Goal: Information Seeking & Learning: Learn about a topic

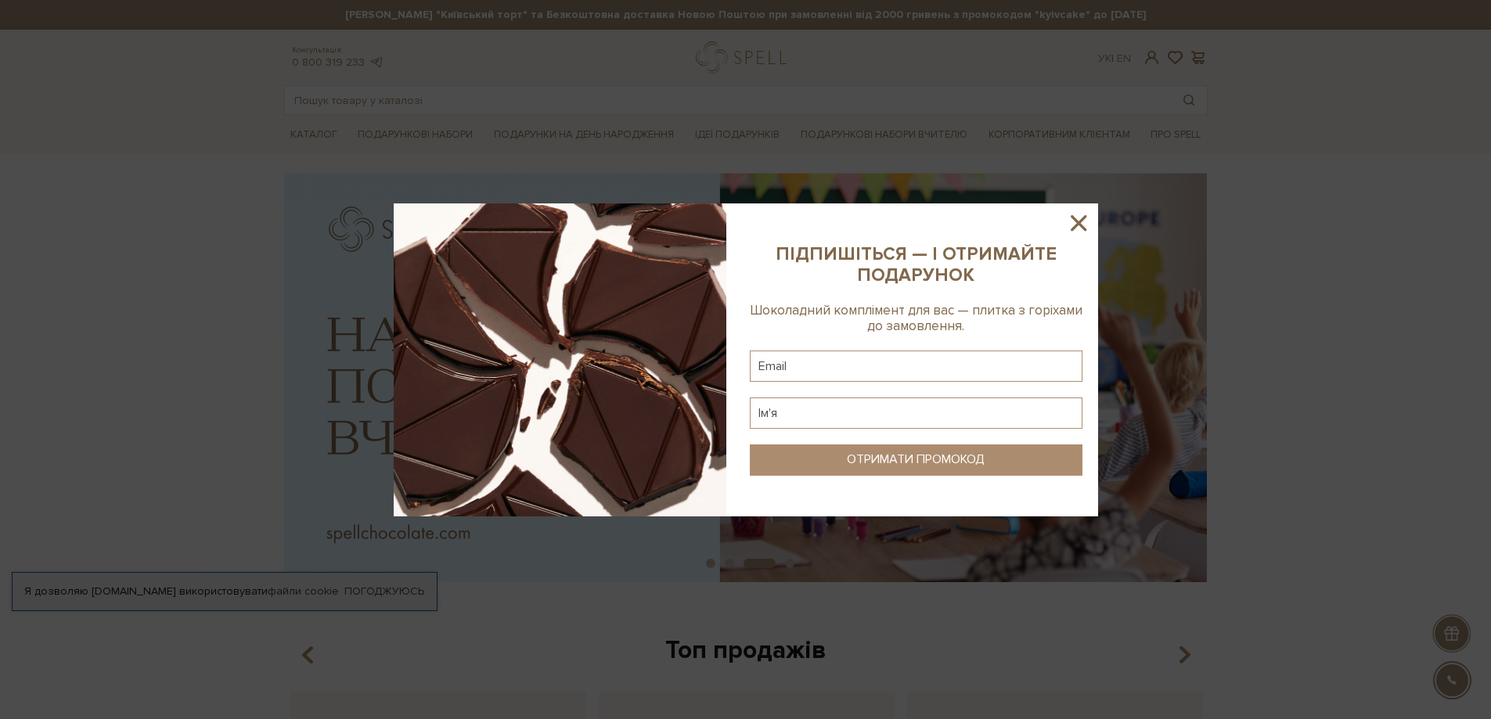
click at [1073, 214] on icon at bounding box center [1078, 223] width 27 height 27
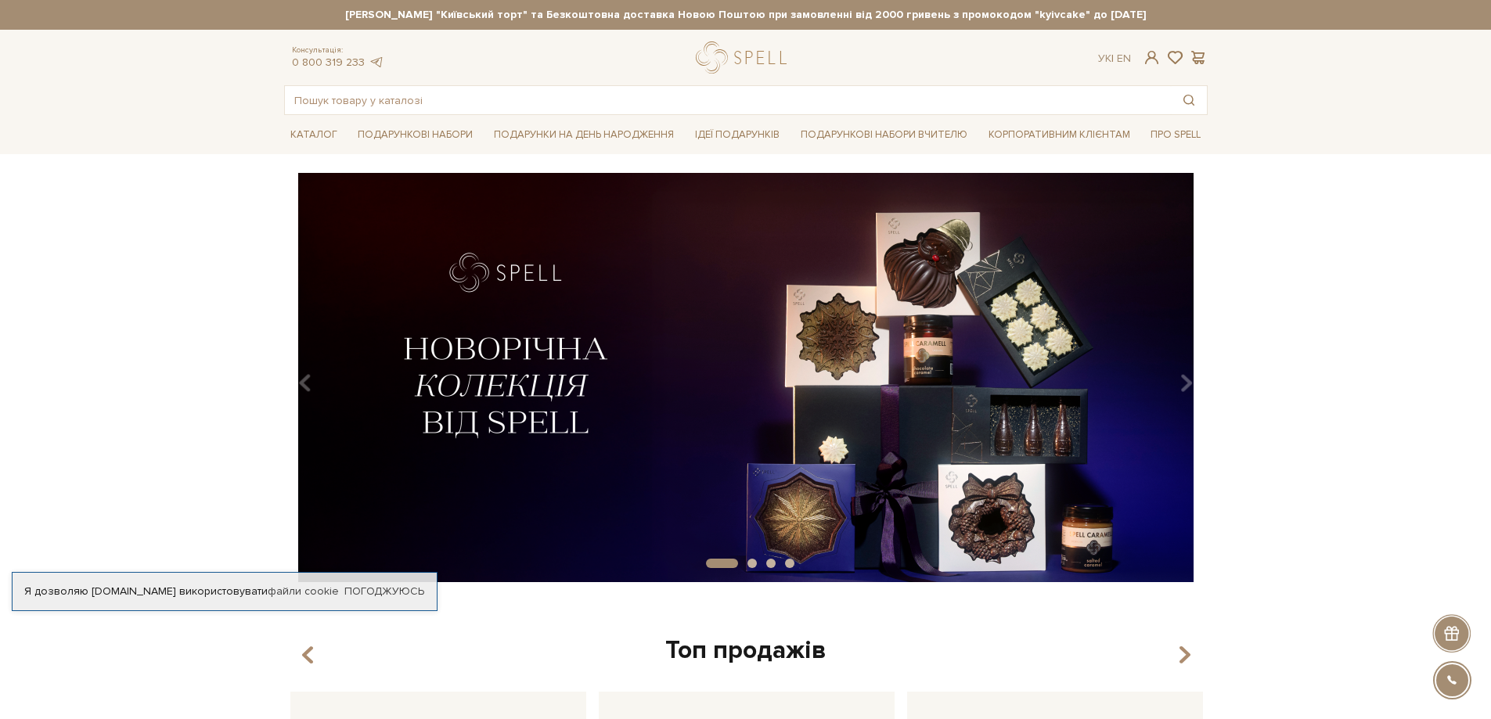
click at [1471, 349] on div "slide 2 of 4" at bounding box center [745, 372] width 1491 height 398
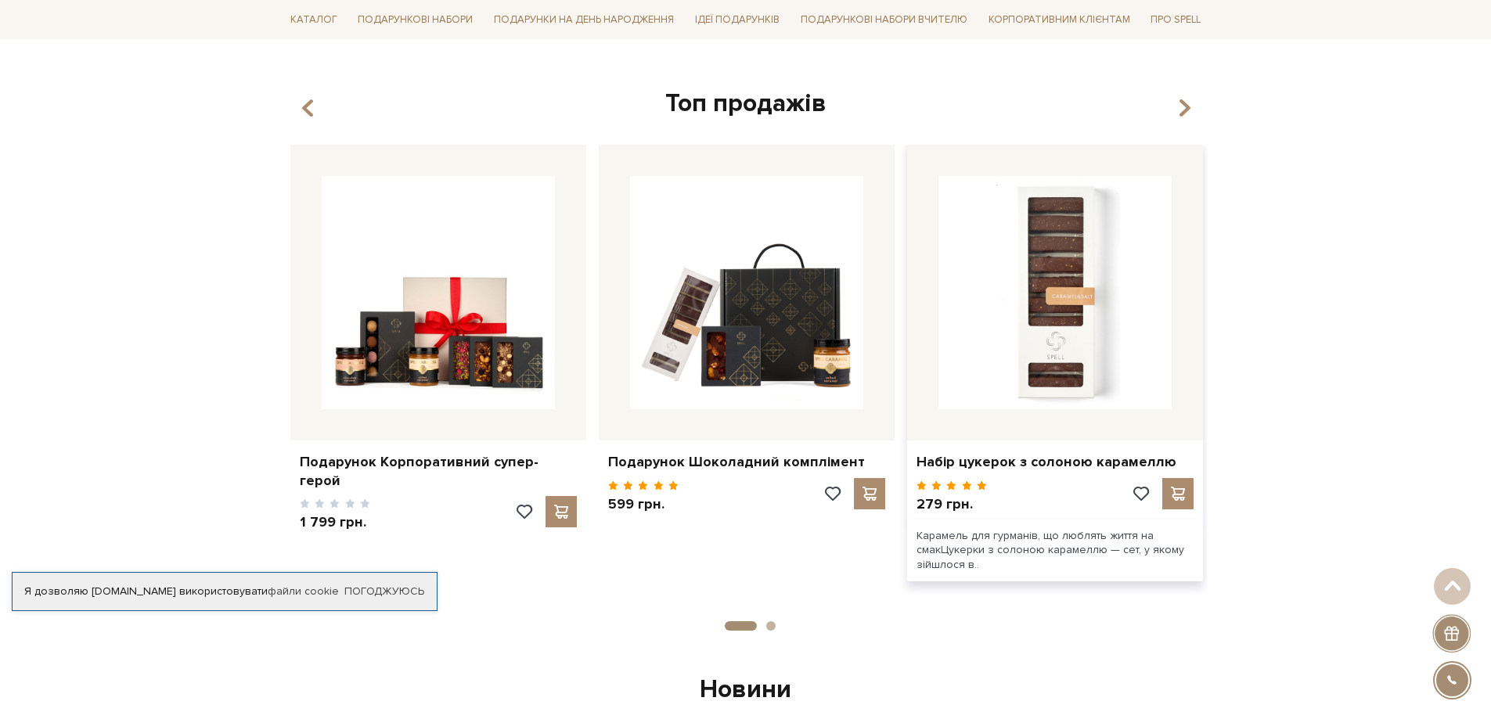
scroll to position [548, 0]
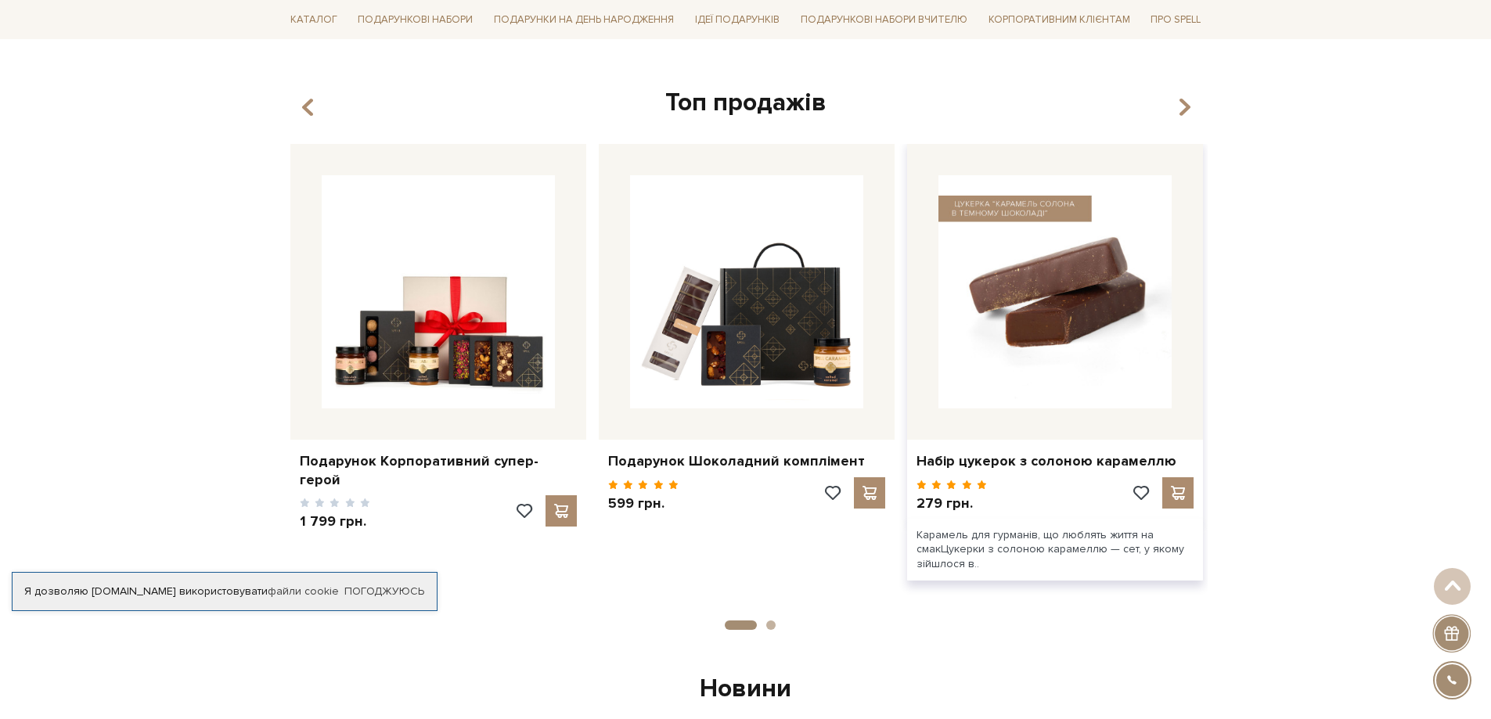
click at [1033, 289] on img at bounding box center [1054, 291] width 233 height 233
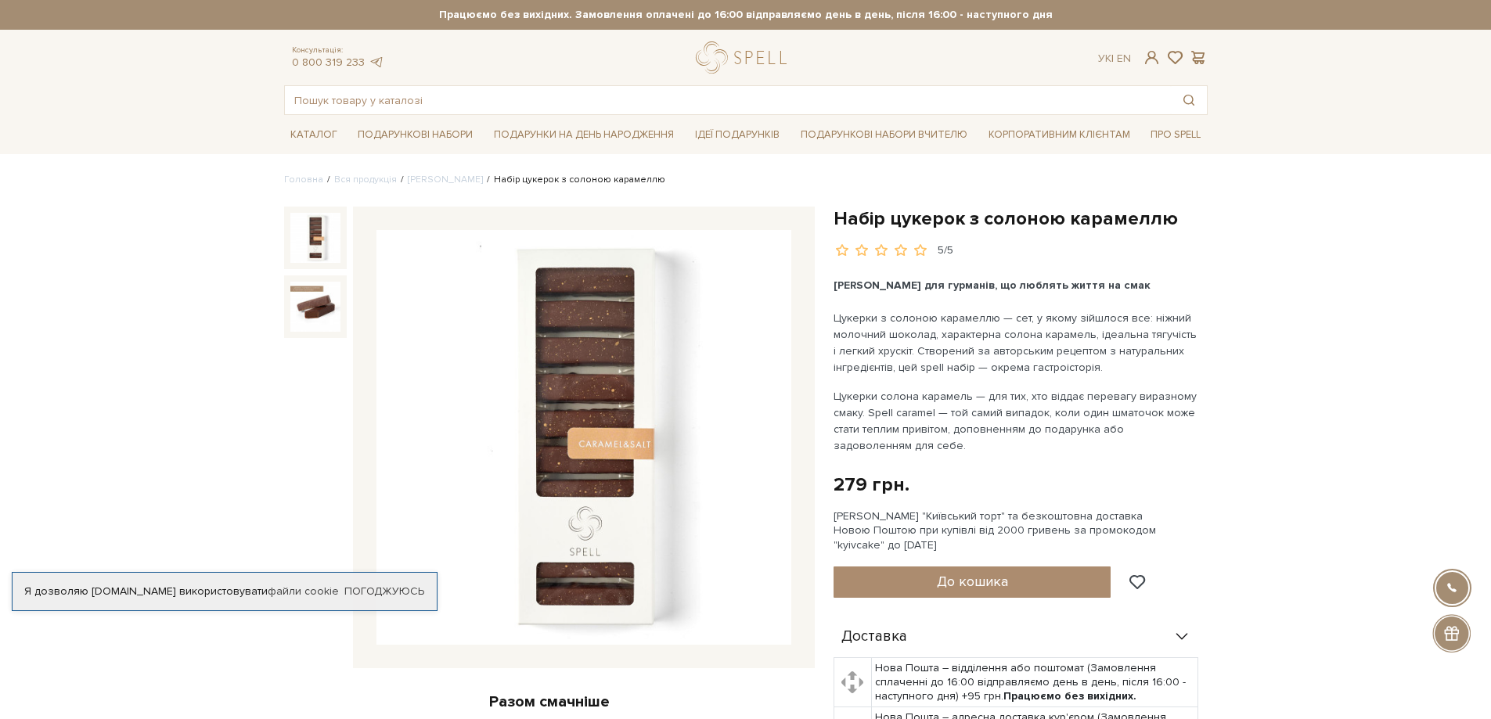
click at [435, 186] on li "Сети цукерок" at bounding box center [440, 180] width 86 height 14
click at [439, 182] on link "Сети цукерок" at bounding box center [445, 180] width 75 height 12
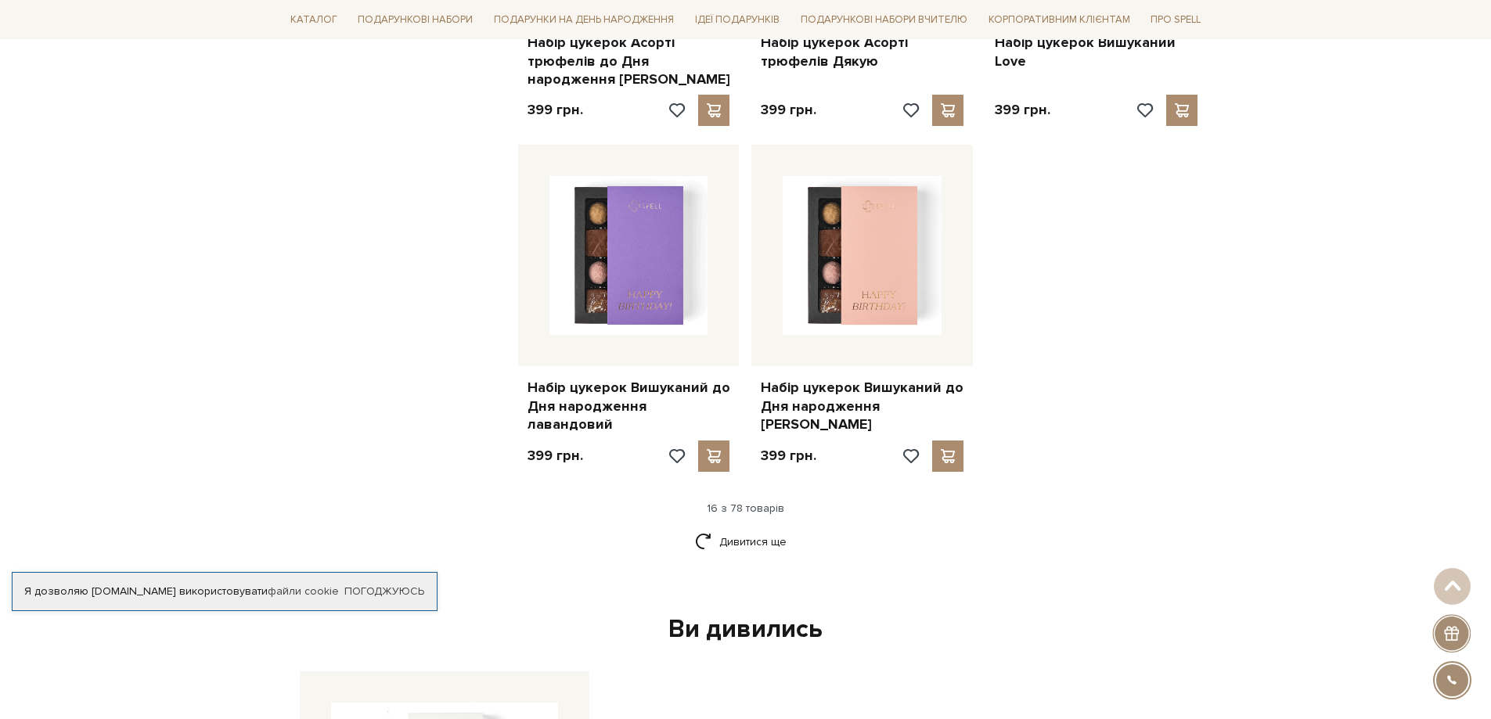
scroll to position [1956, 0]
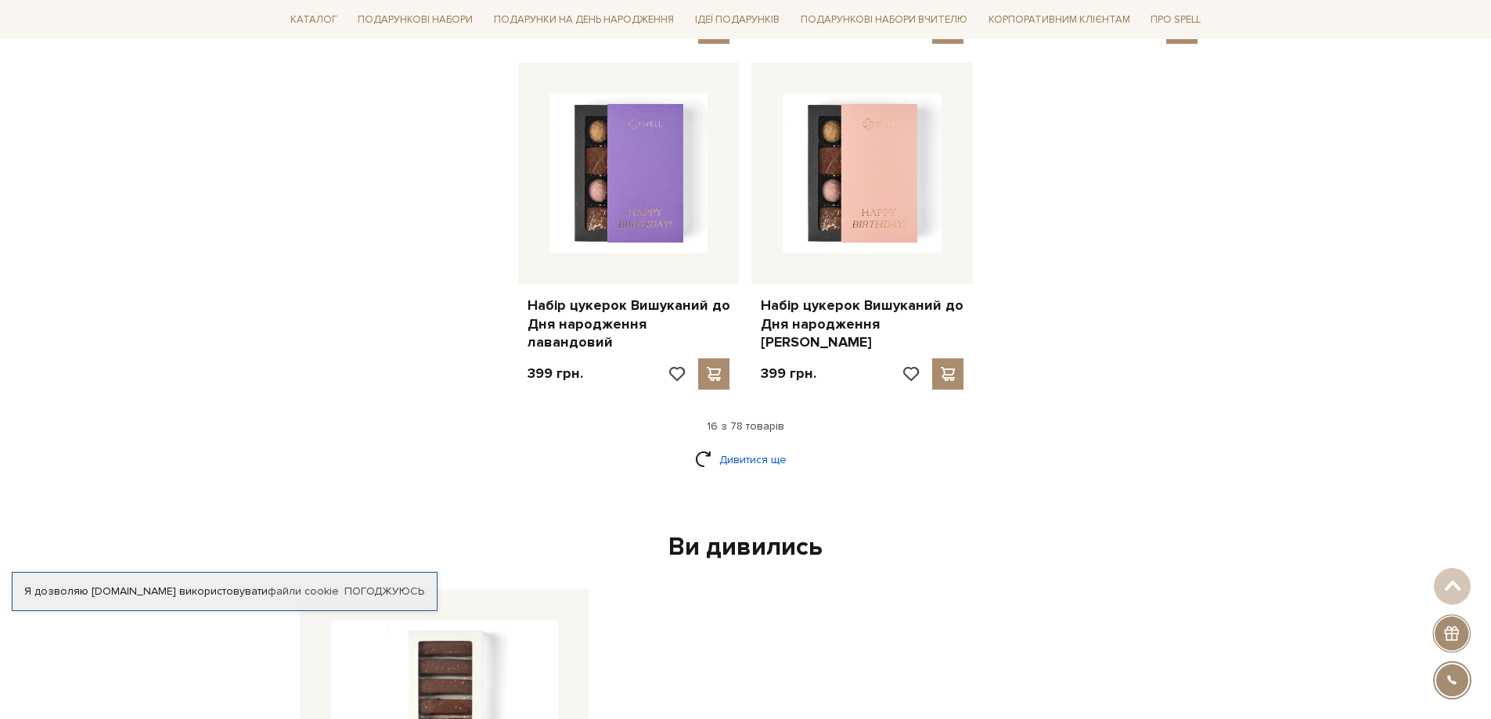
click at [773, 451] on link "Дивитися ще" at bounding box center [746, 459] width 102 height 27
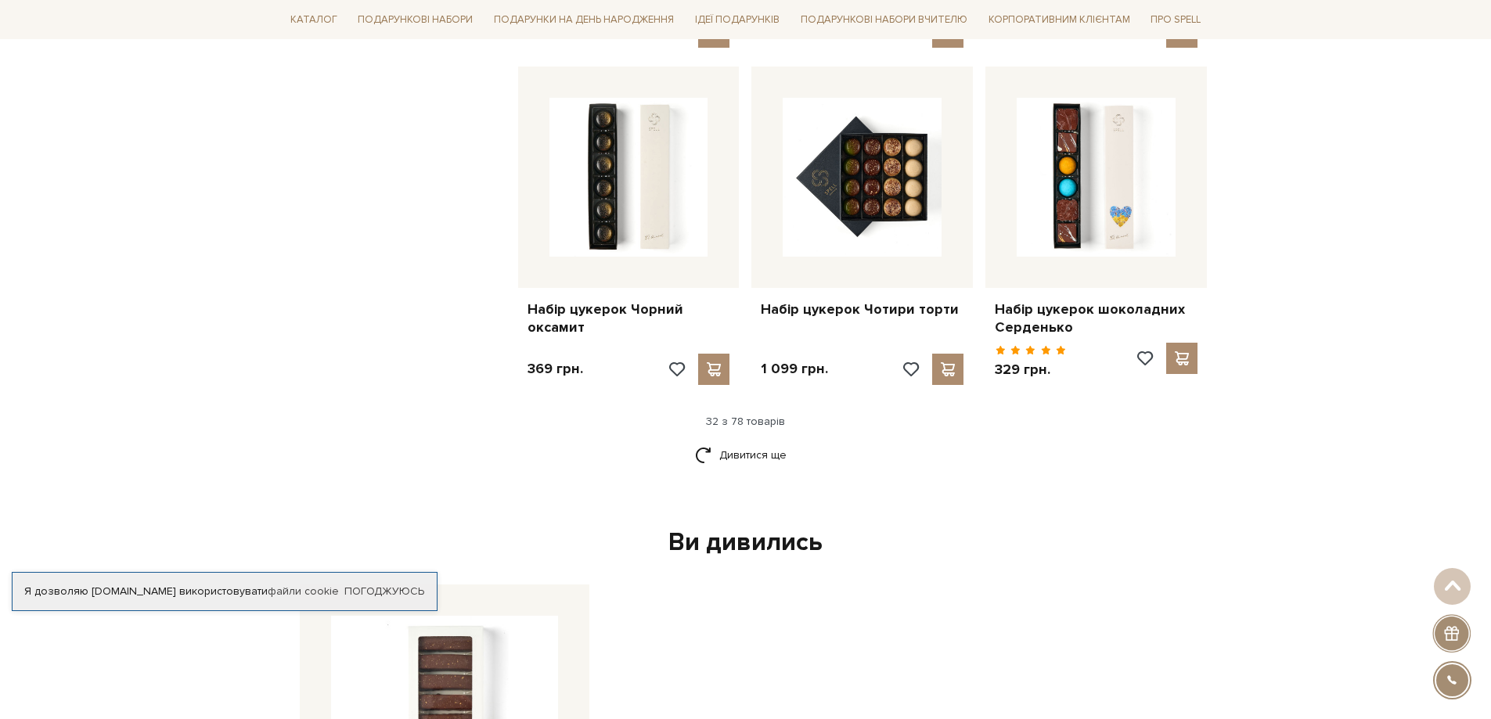
scroll to position [3678, 0]
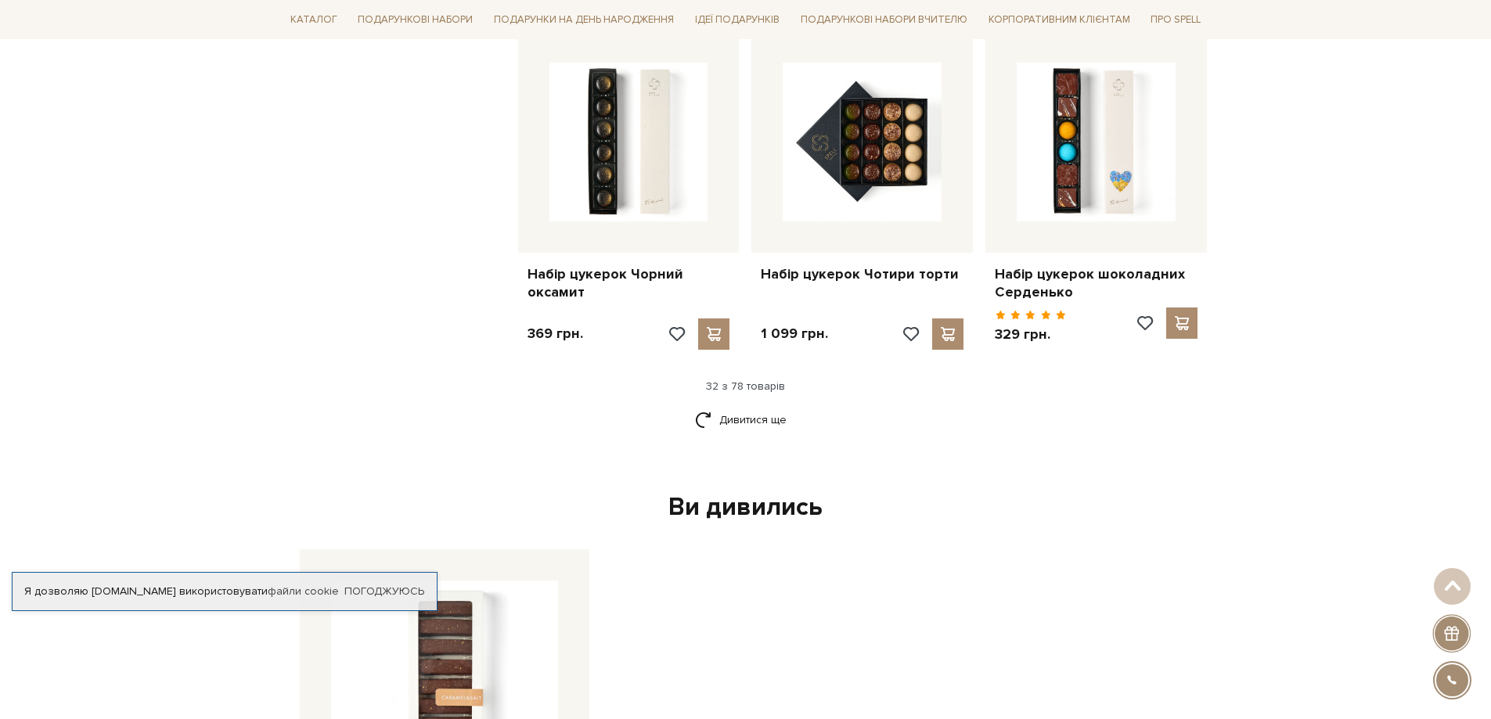
click at [754, 406] on div "Дивитися ще" at bounding box center [746, 429] width 936 height 46
click at [762, 406] on link "Дивитися ще" at bounding box center [746, 419] width 102 height 27
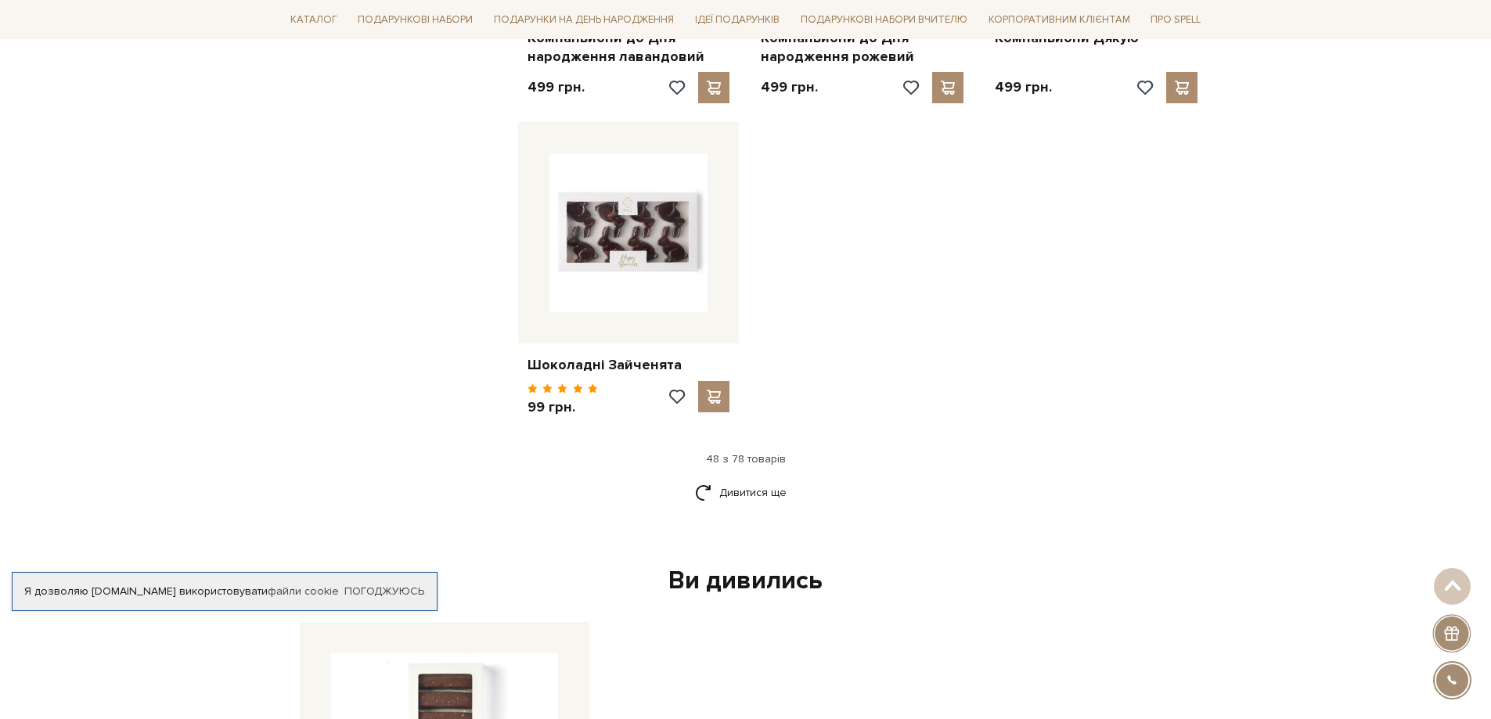
scroll to position [5712, 0]
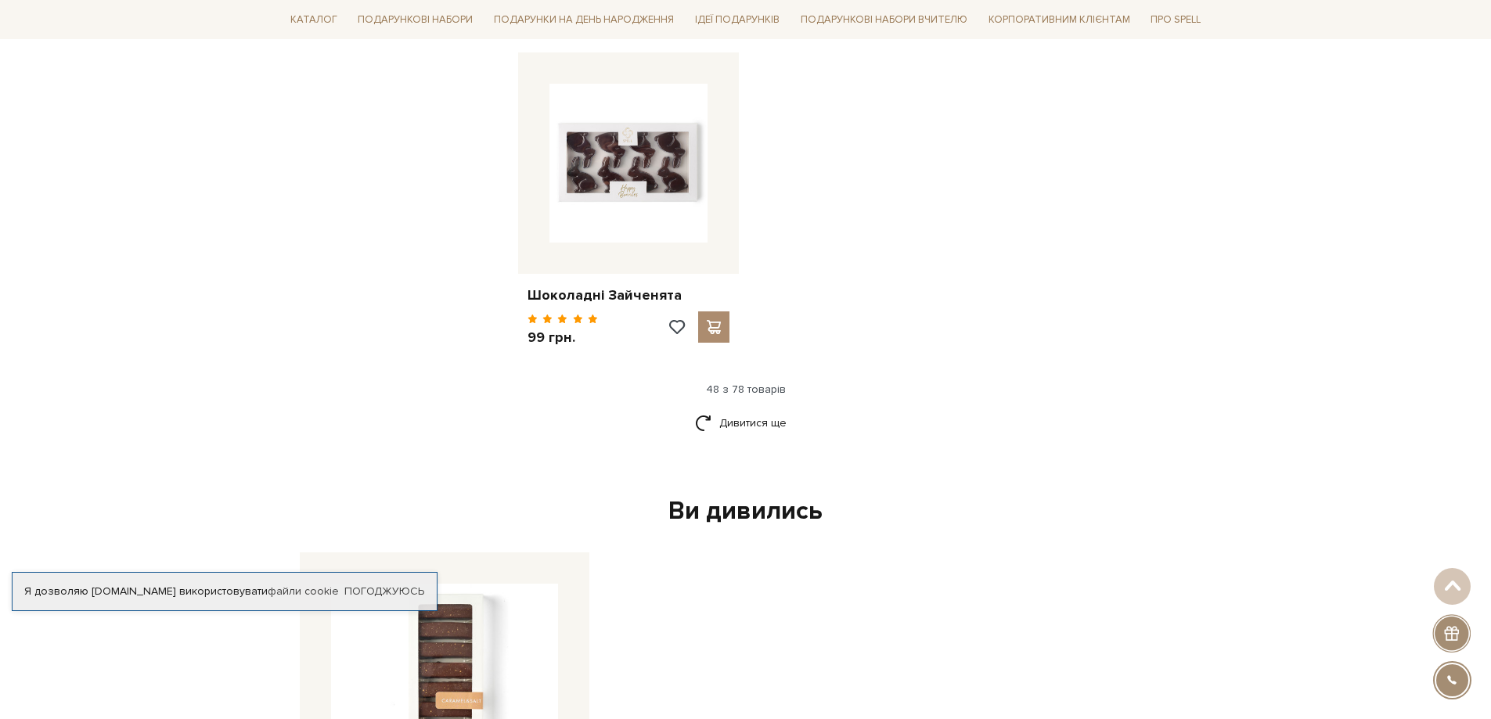
click at [730, 495] on div "Ви дивились" at bounding box center [745, 511] width 905 height 33
click at [749, 409] on link "Дивитися ще" at bounding box center [746, 422] width 102 height 27
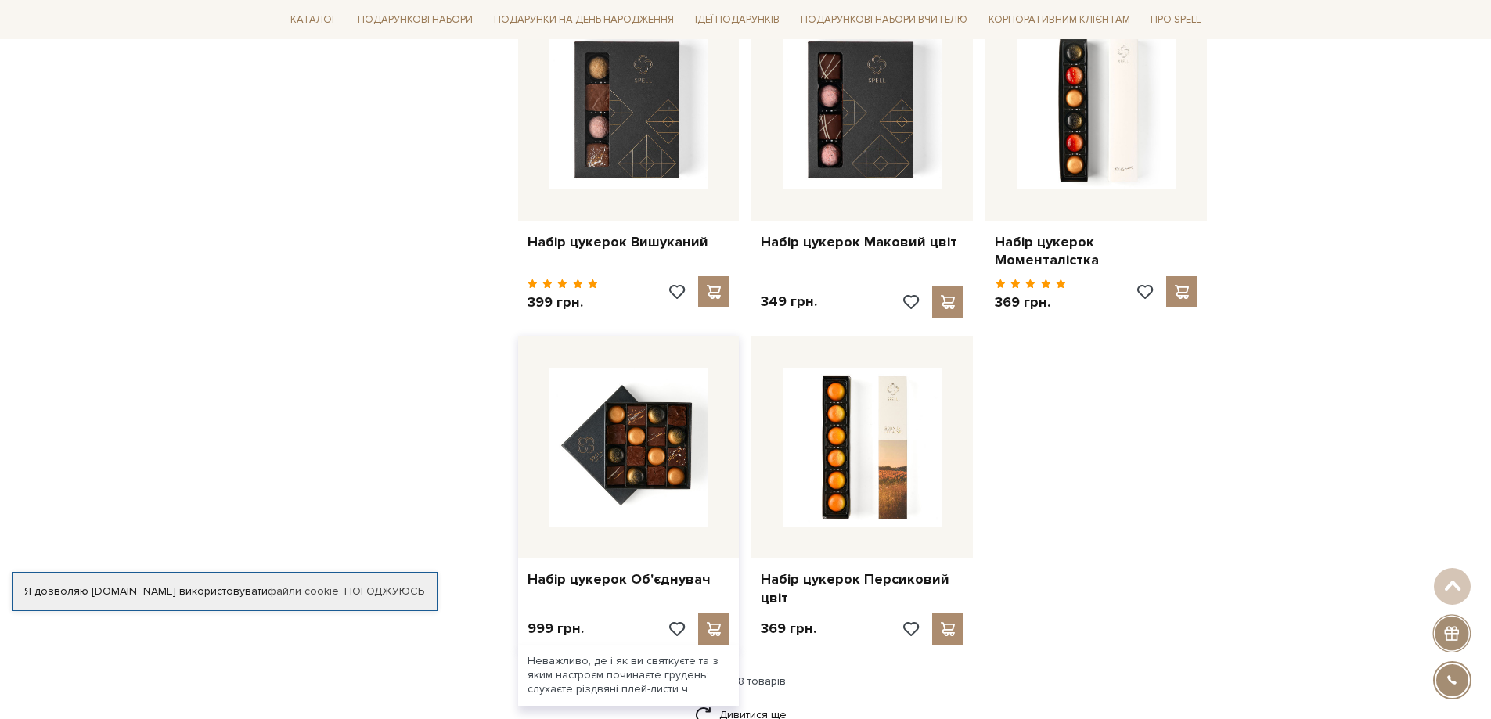
scroll to position [7277, 0]
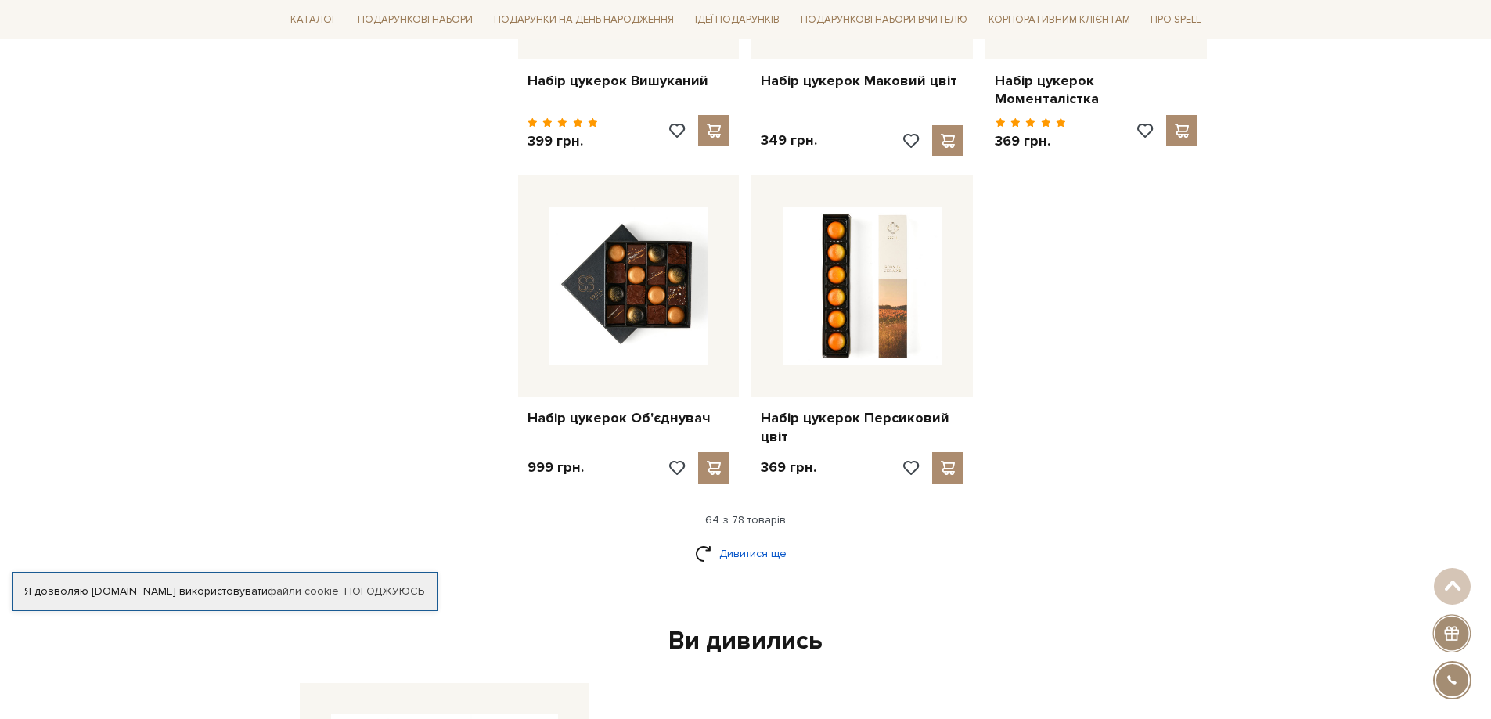
click at [755, 540] on link "Дивитися ще" at bounding box center [746, 553] width 102 height 27
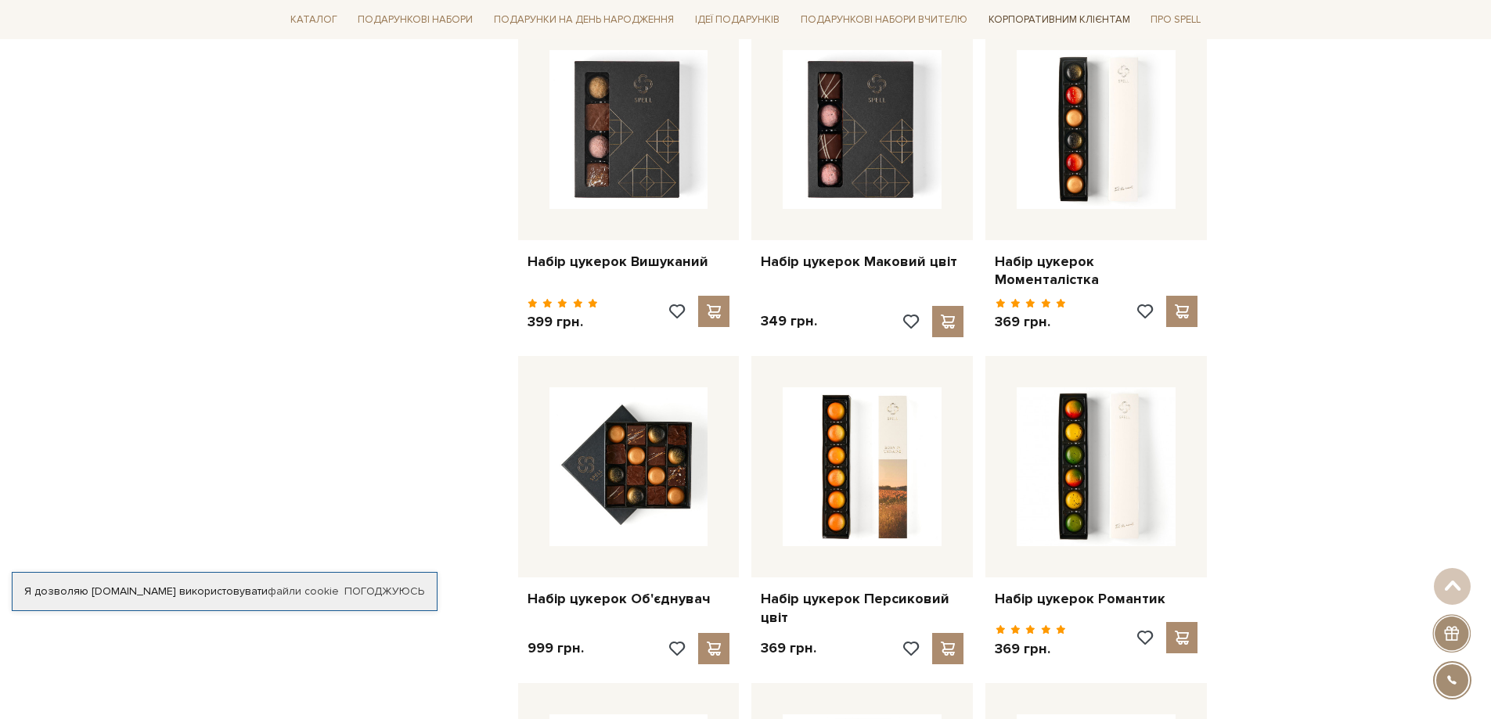
scroll to position [7120, 0]
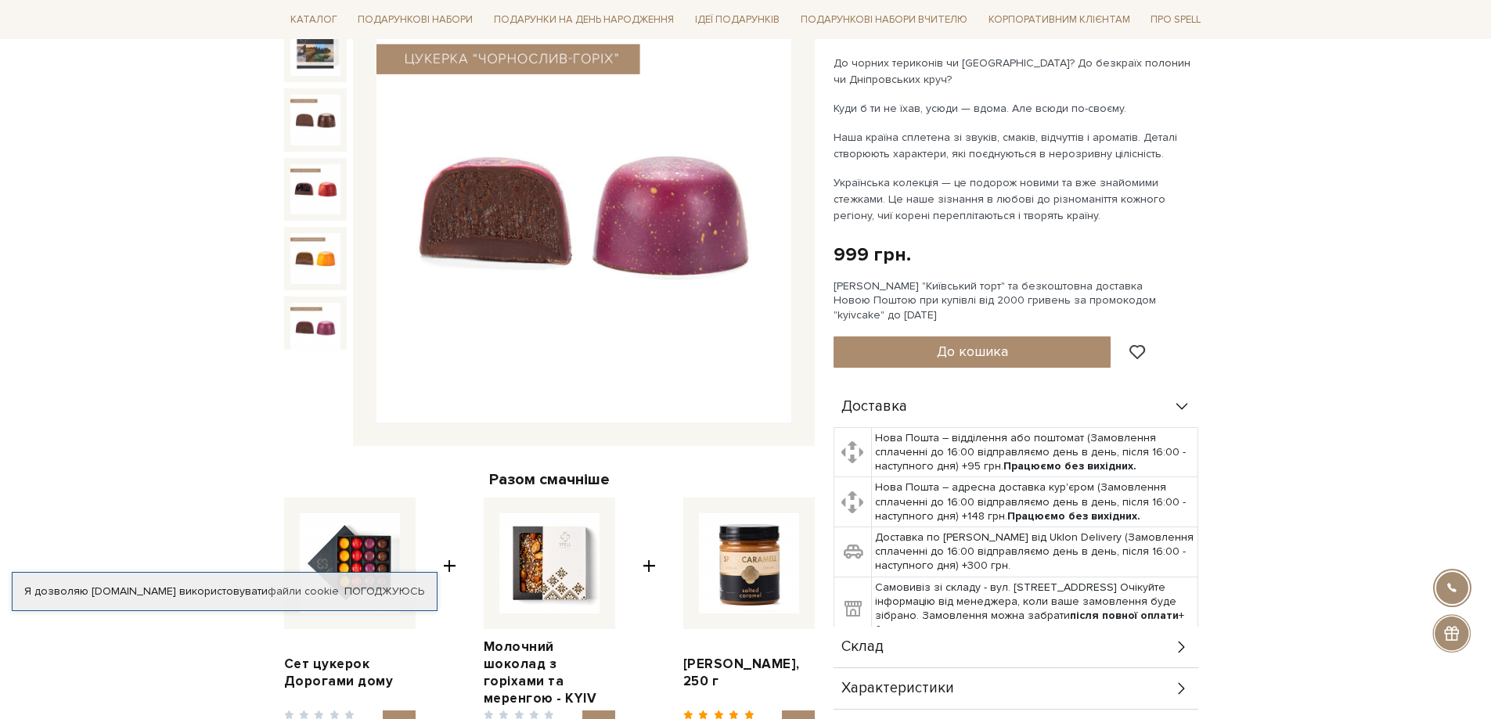
scroll to position [313, 0]
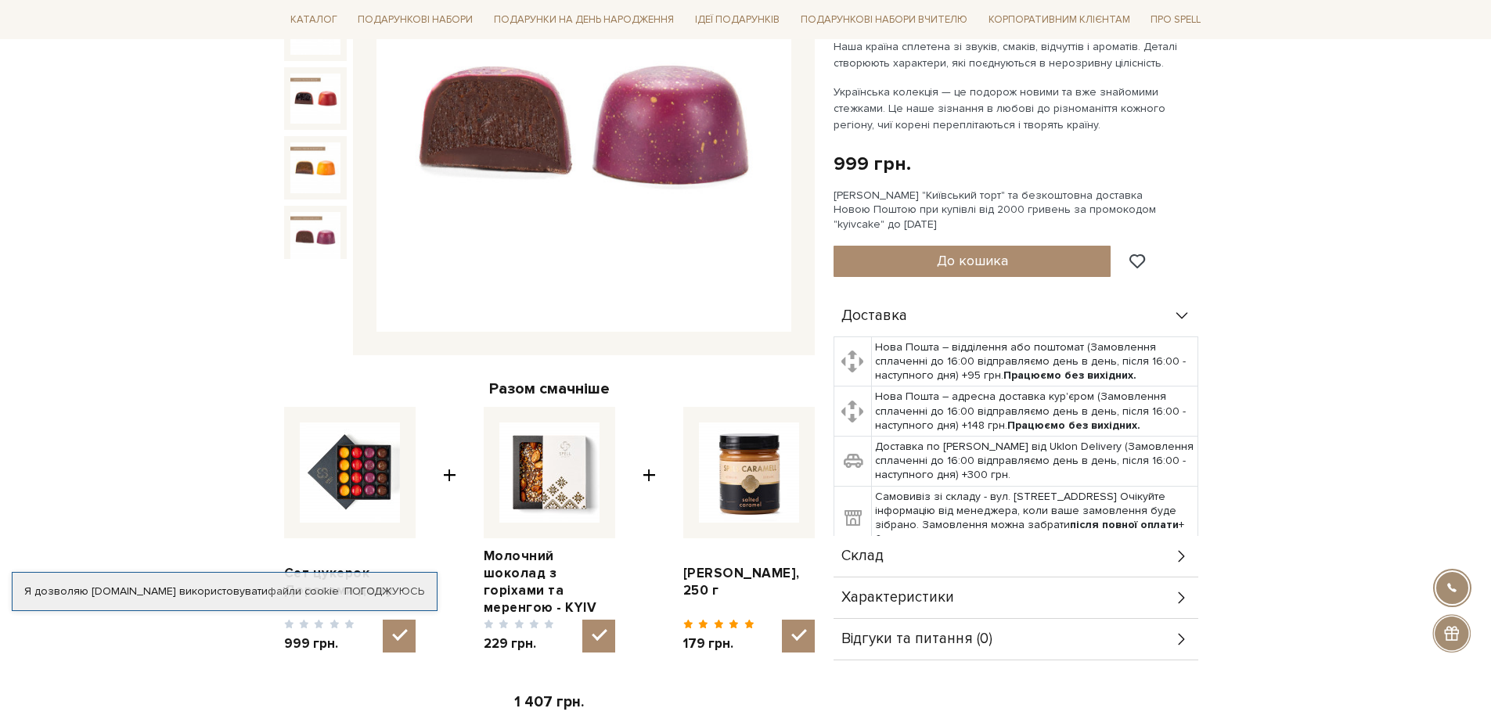
click at [316, 243] on img at bounding box center [315, 237] width 50 height 50
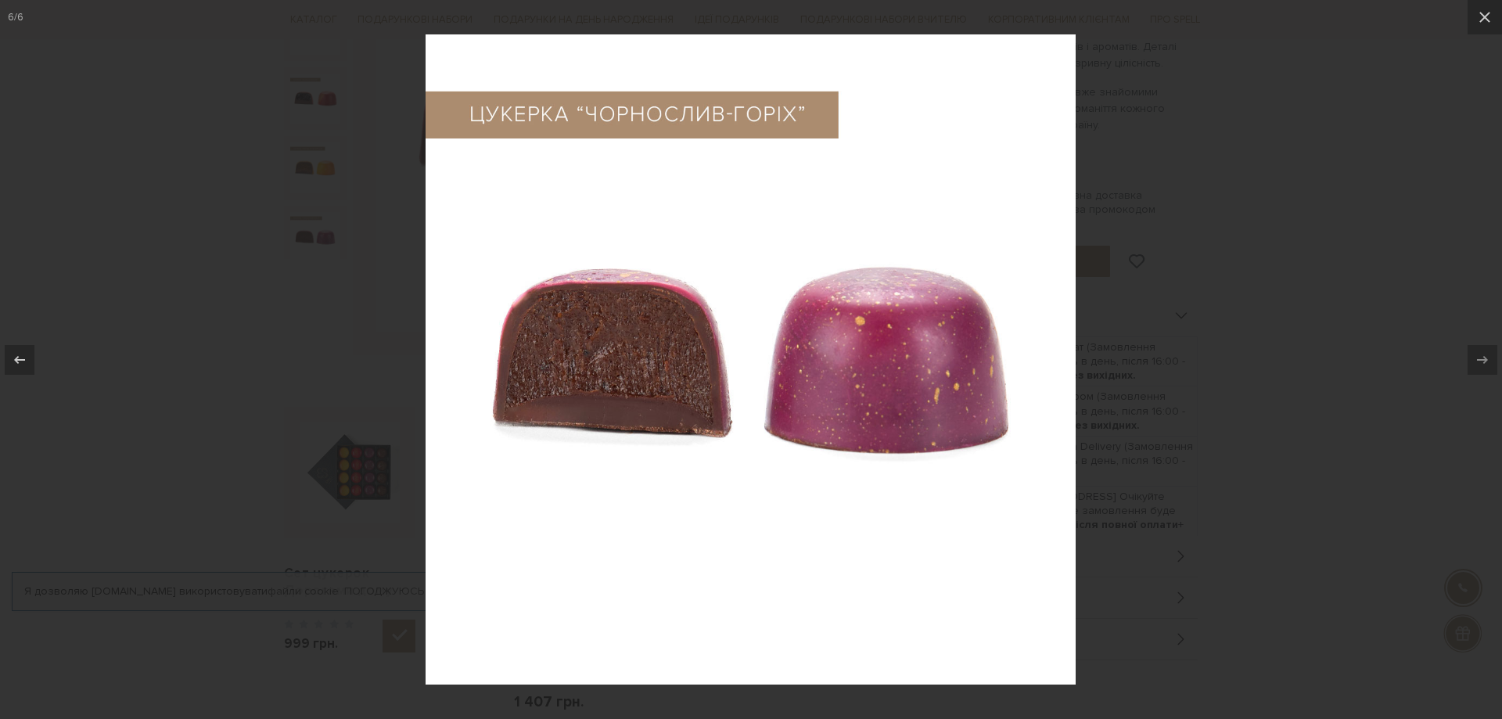
click at [634, 302] on img at bounding box center [751, 359] width 650 height 650
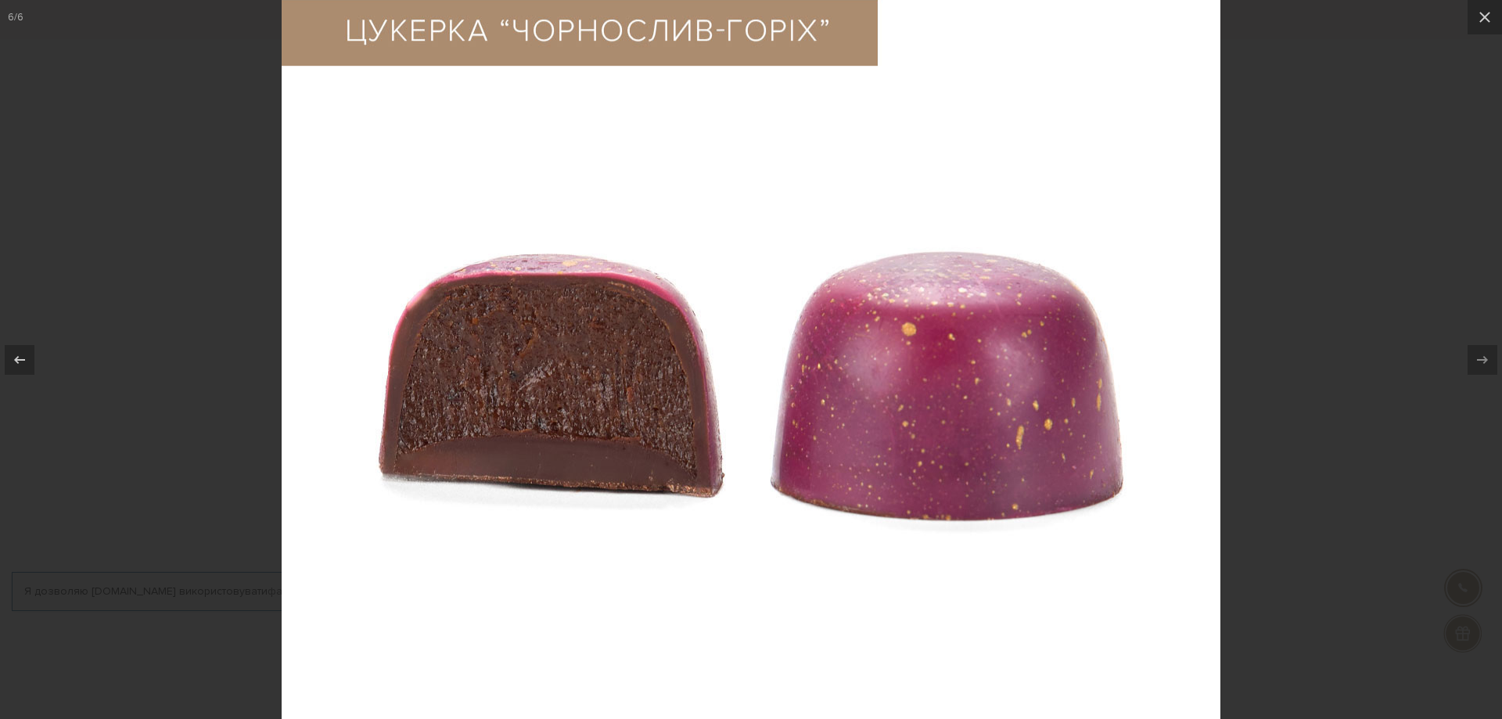
click at [634, 302] on img at bounding box center [751, 384] width 939 height 939
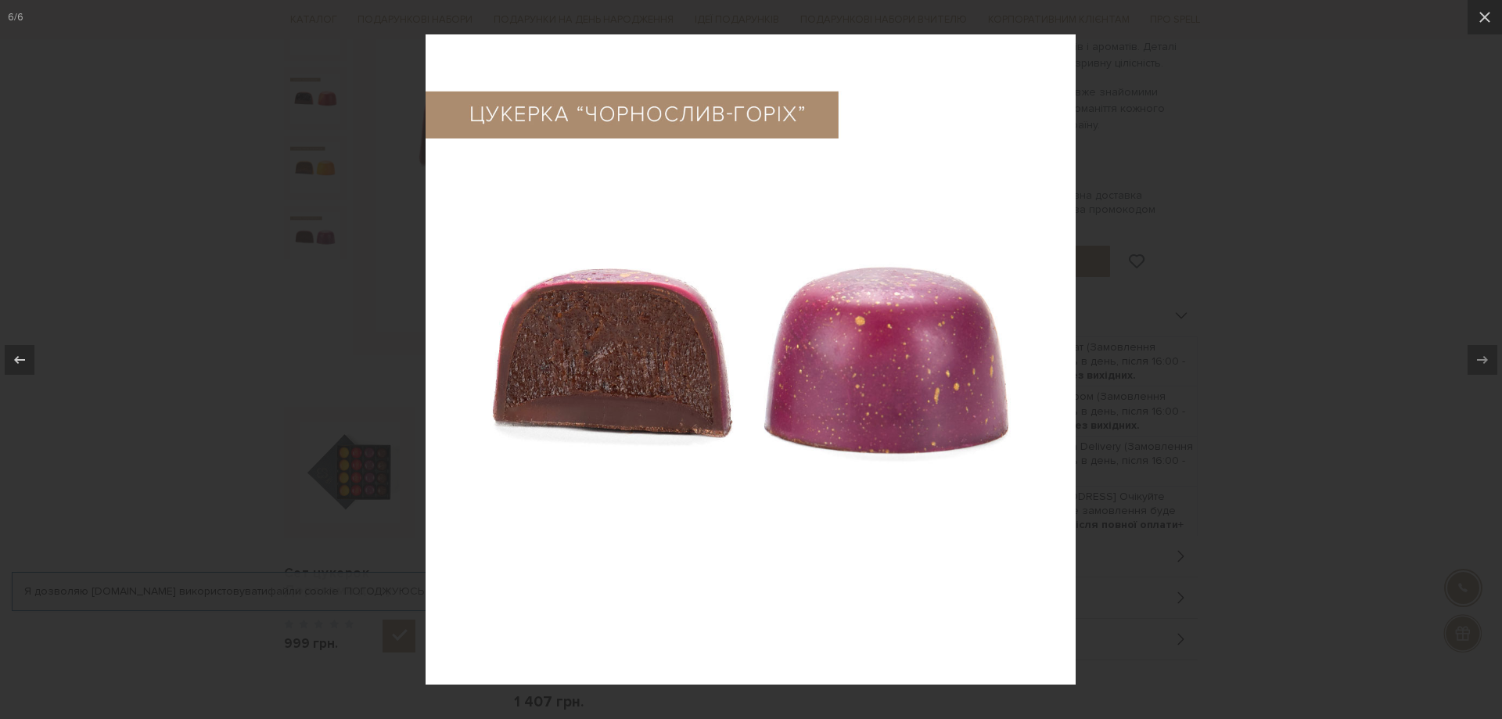
click at [674, 425] on img at bounding box center [751, 359] width 650 height 650
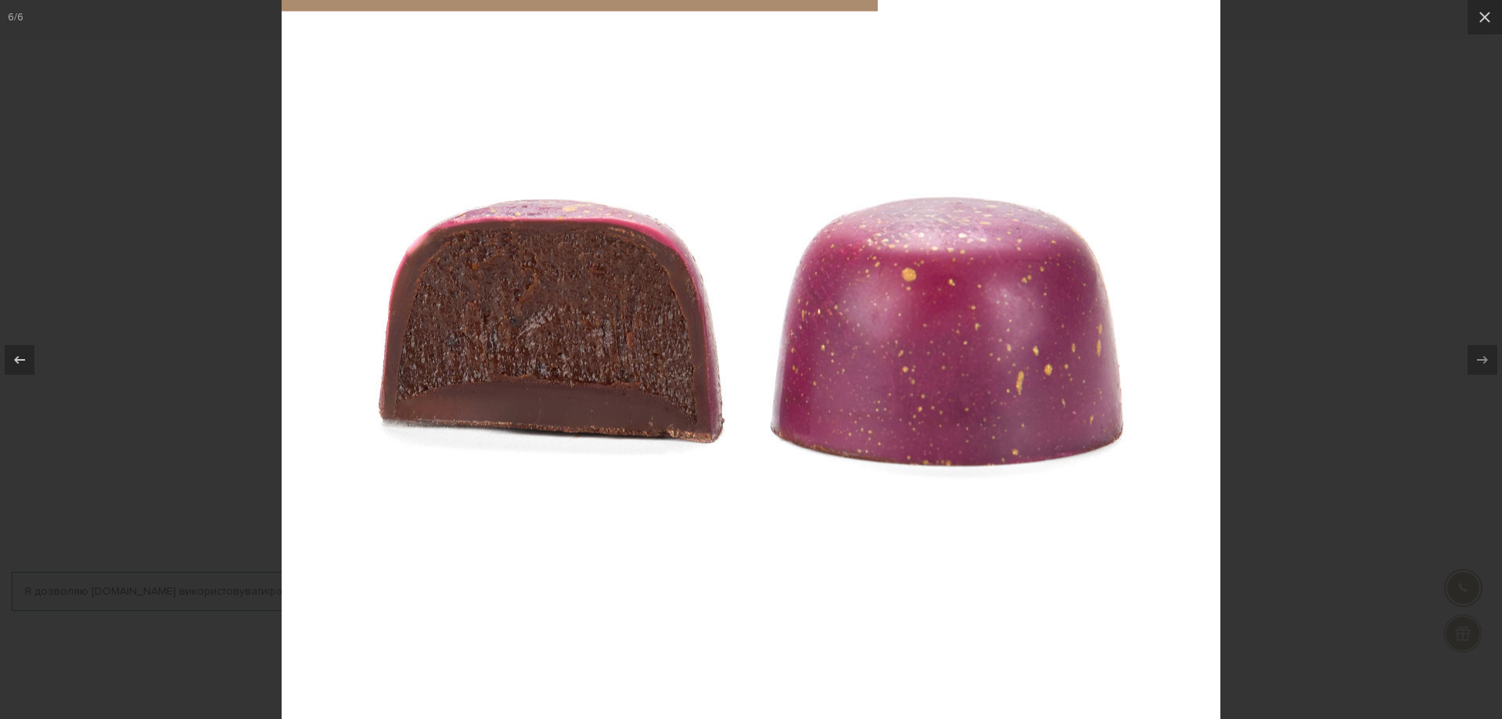
click at [674, 425] on img at bounding box center [751, 330] width 939 height 939
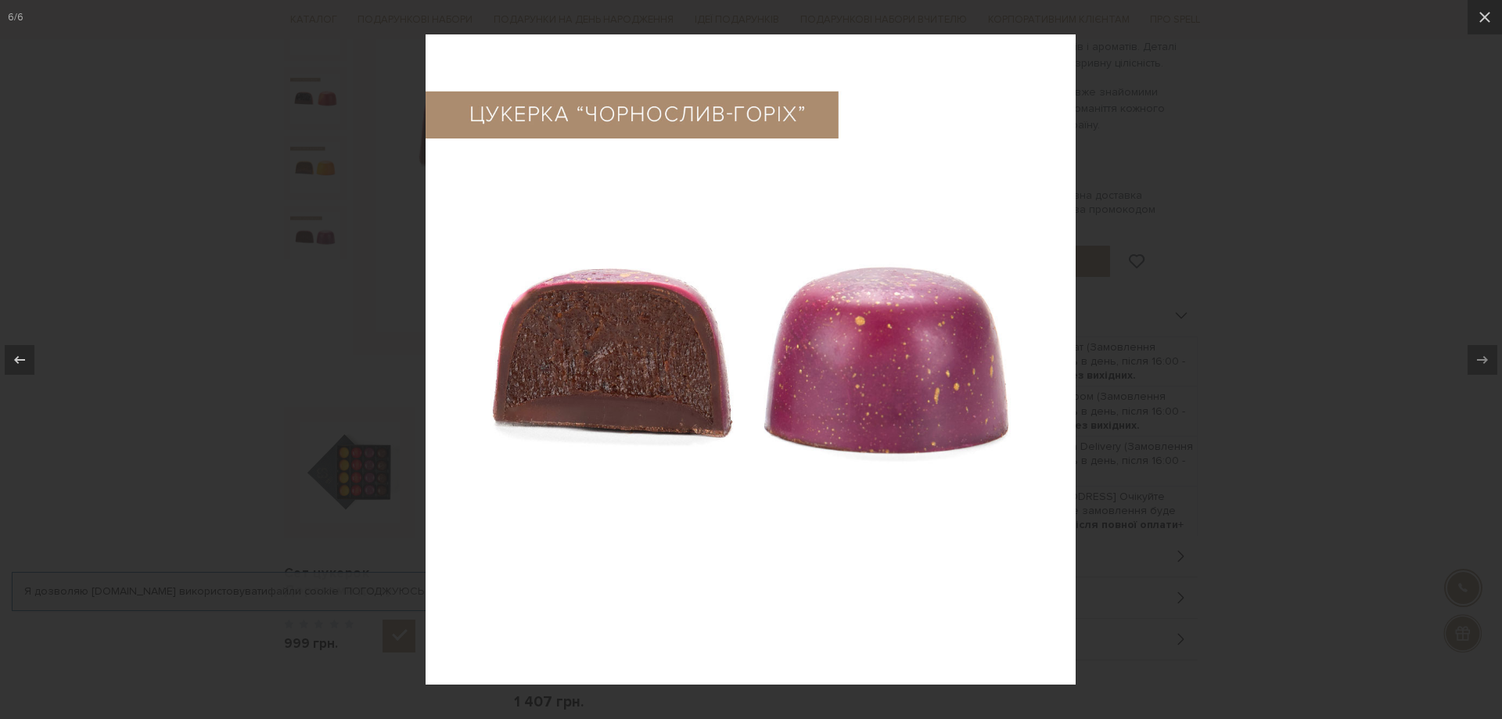
click at [1185, 175] on div at bounding box center [751, 359] width 1502 height 719
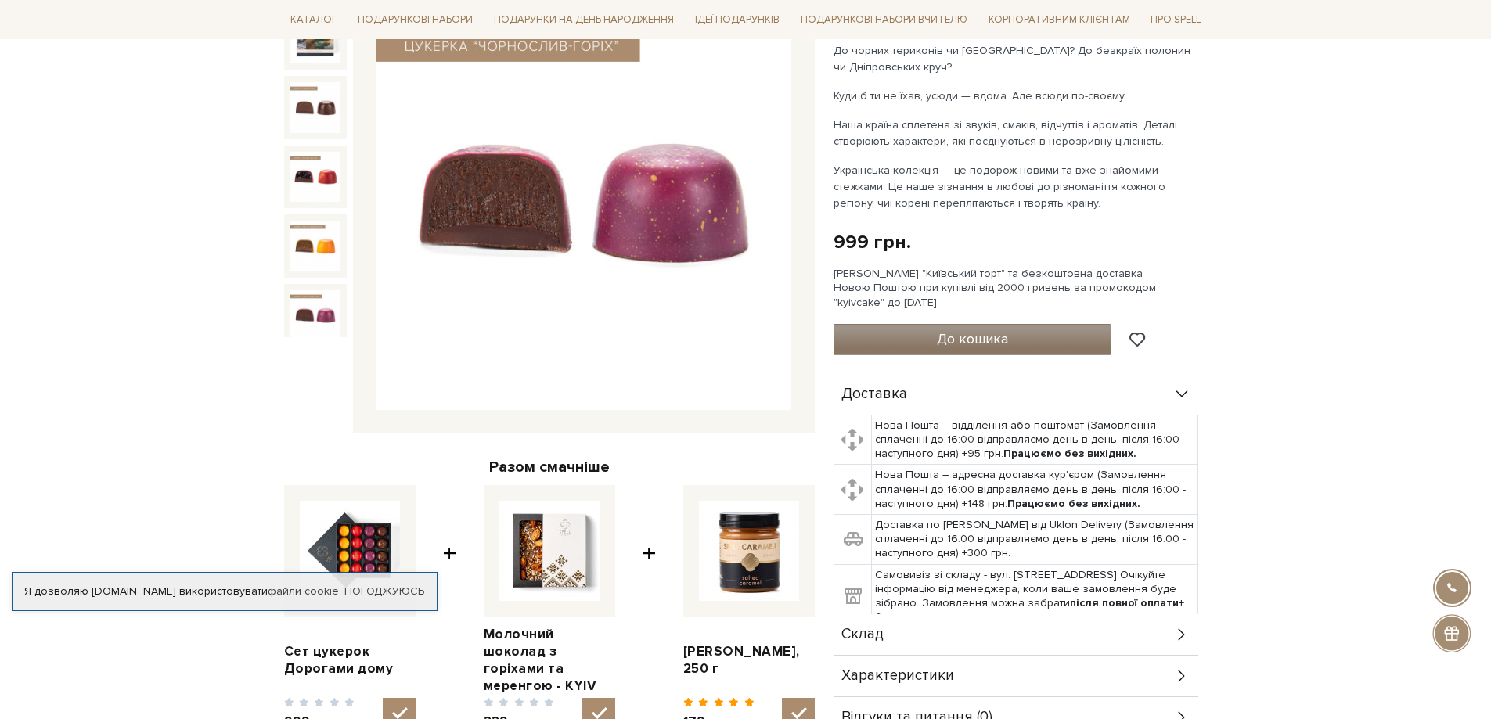
scroll to position [78, 0]
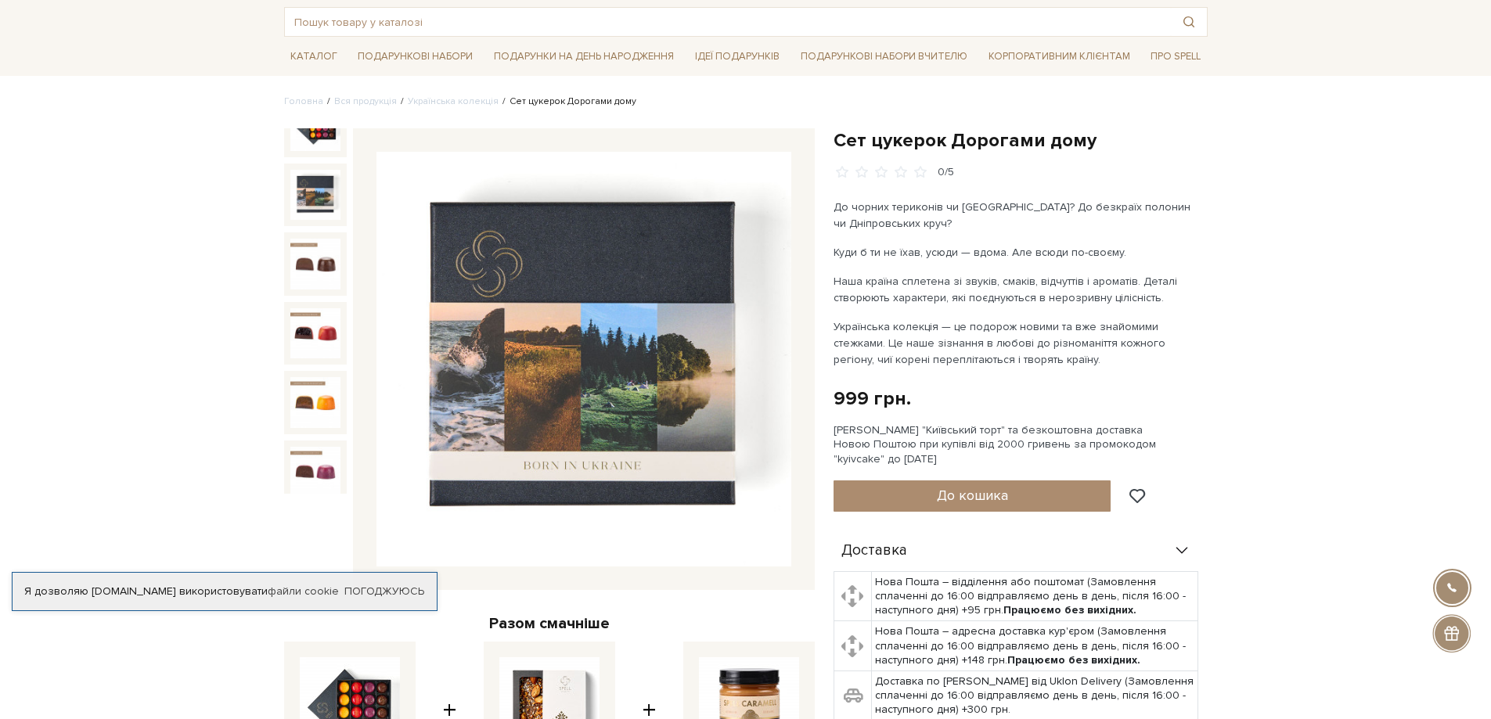
click at [330, 179] on img at bounding box center [315, 195] width 50 height 50
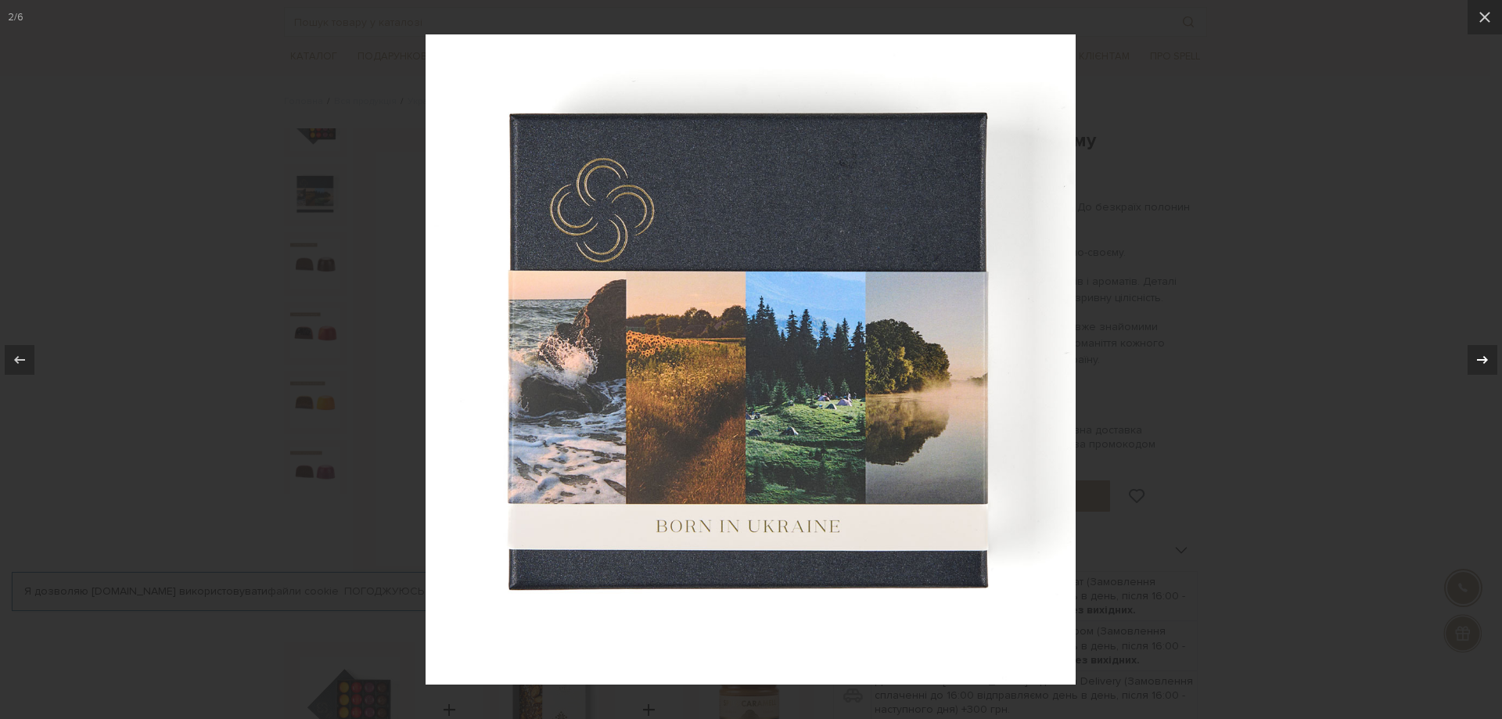
click at [1476, 357] on icon at bounding box center [1482, 360] width 19 height 19
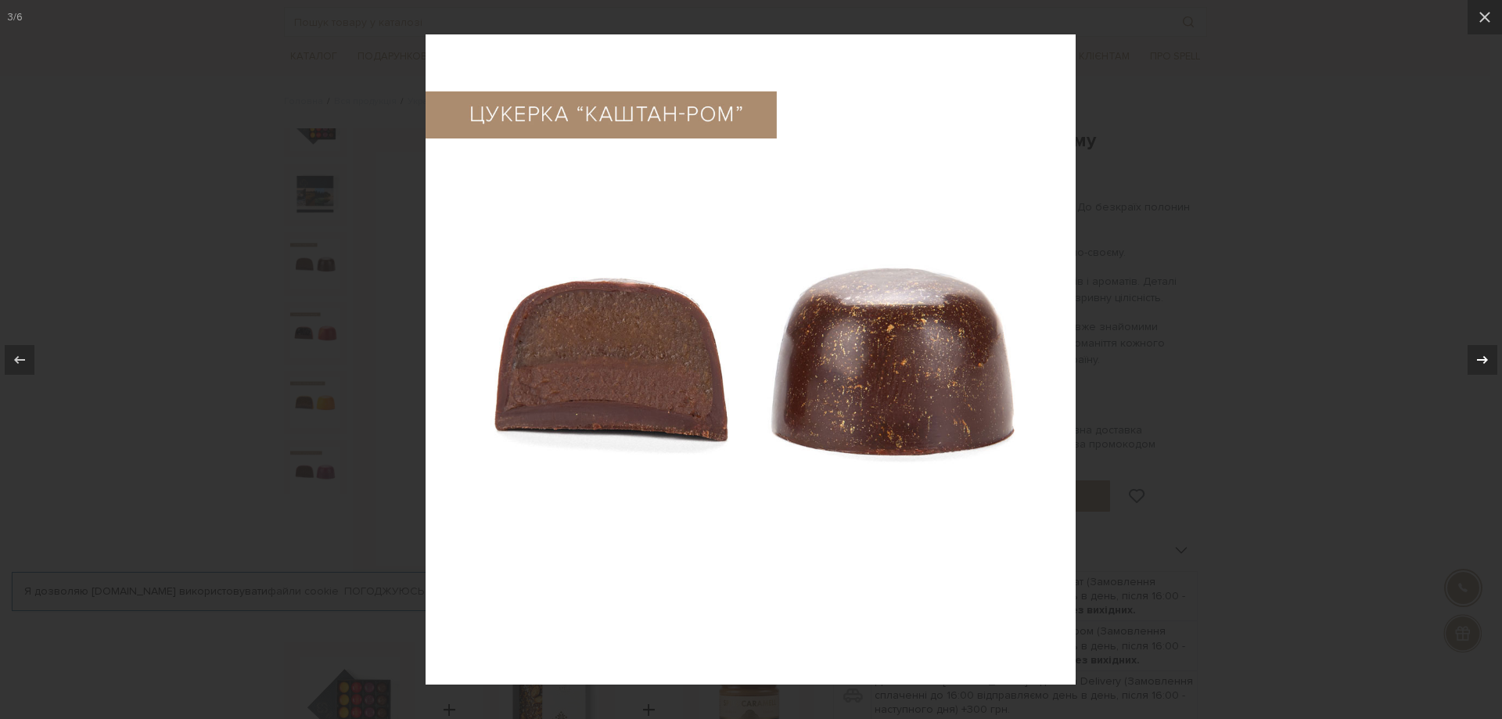
click at [1476, 357] on icon at bounding box center [1482, 360] width 19 height 19
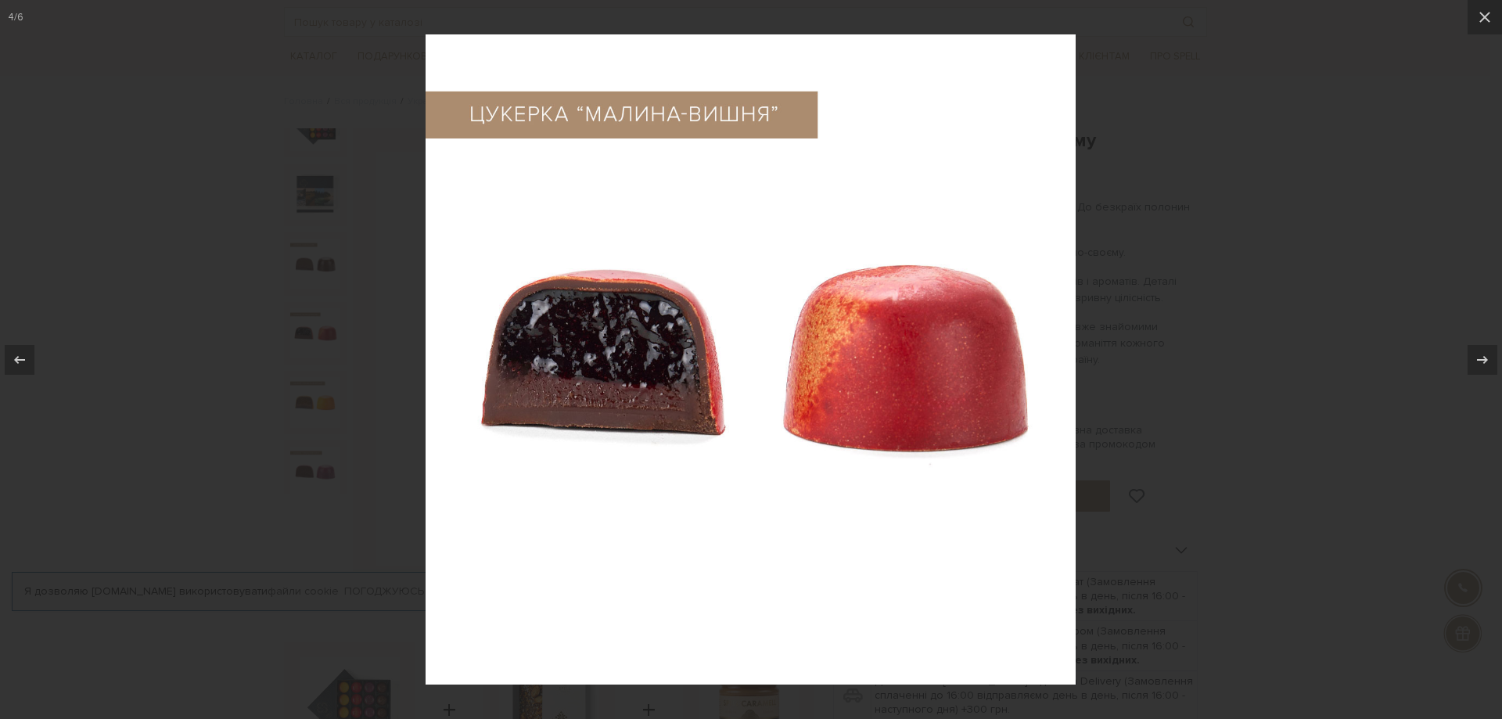
click at [1405, 343] on div at bounding box center [751, 359] width 1502 height 719
click at [1486, 2] on button at bounding box center [1485, 17] width 34 height 34
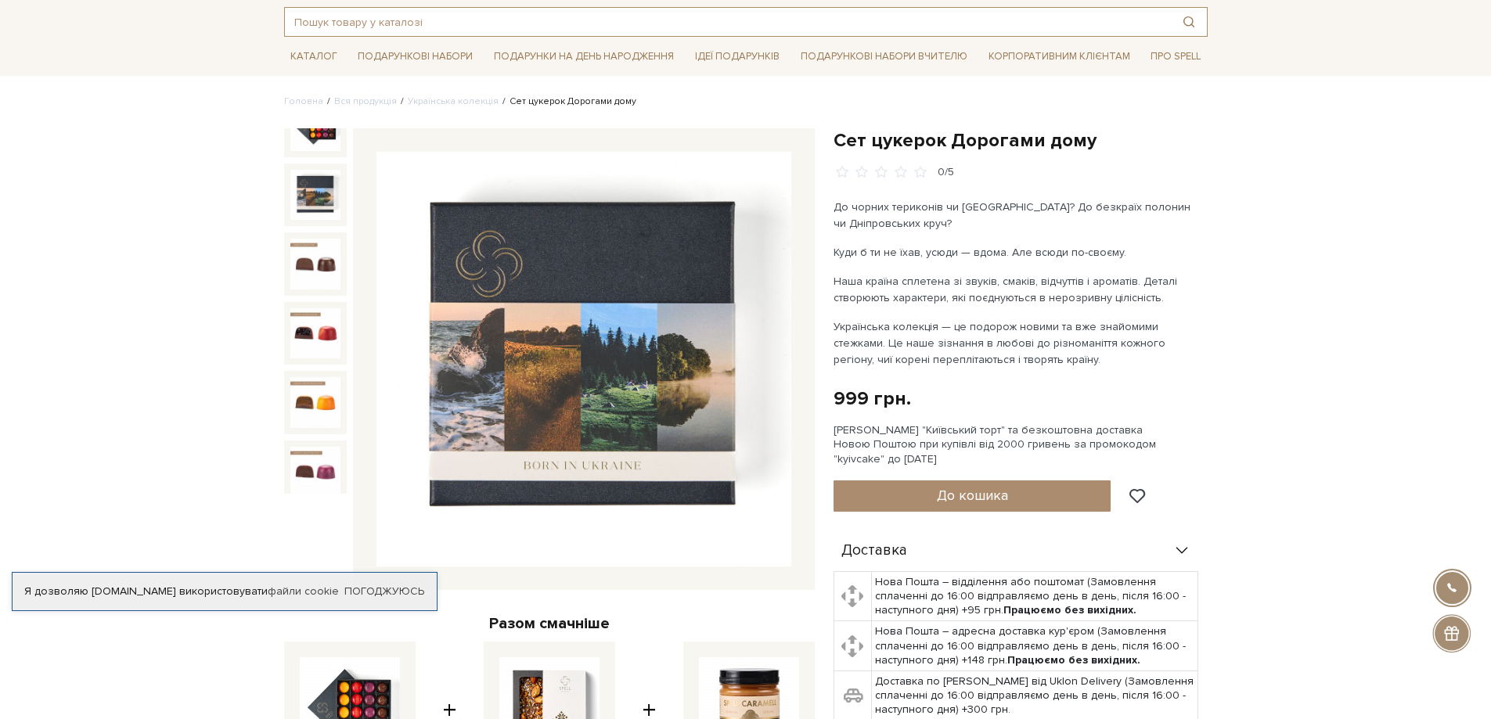
click at [386, 25] on input "text" at bounding box center [728, 22] width 886 height 28
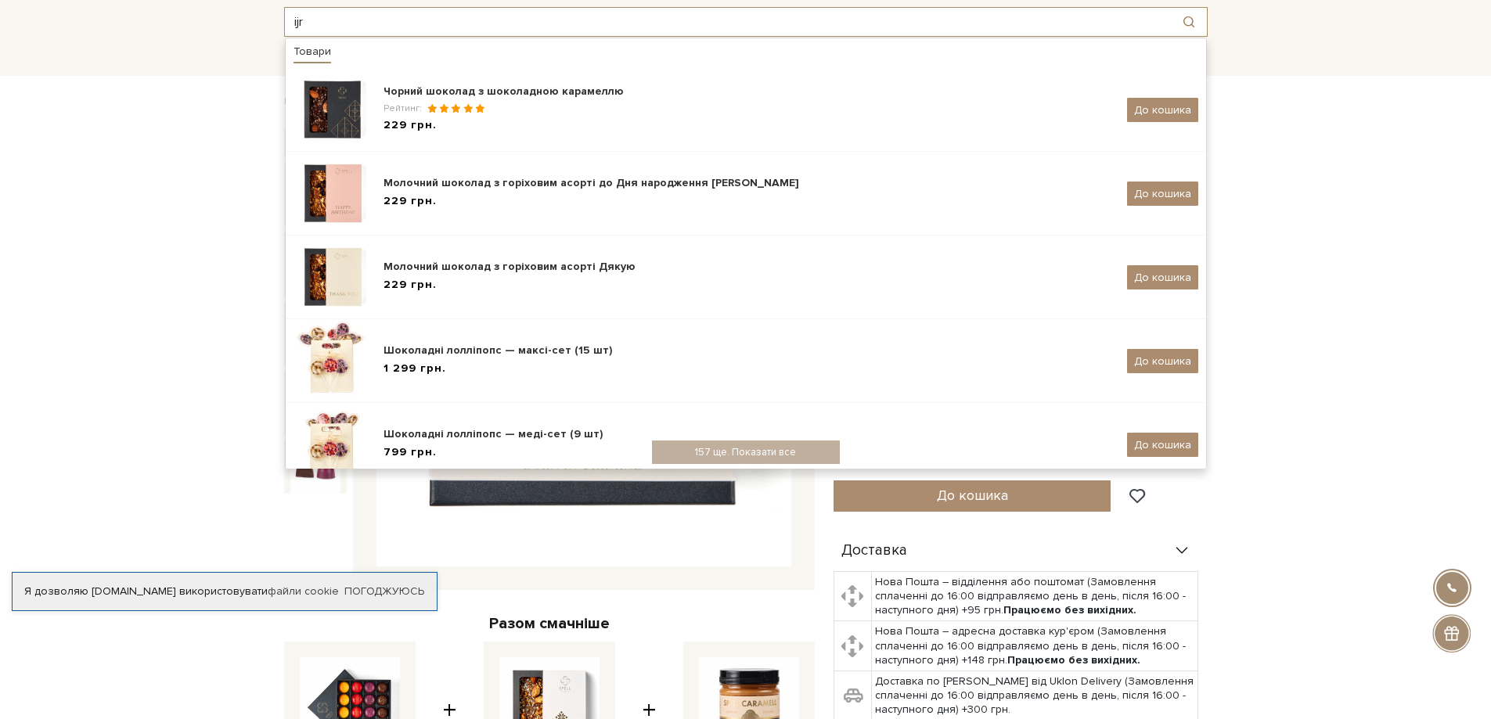
type input "ij"
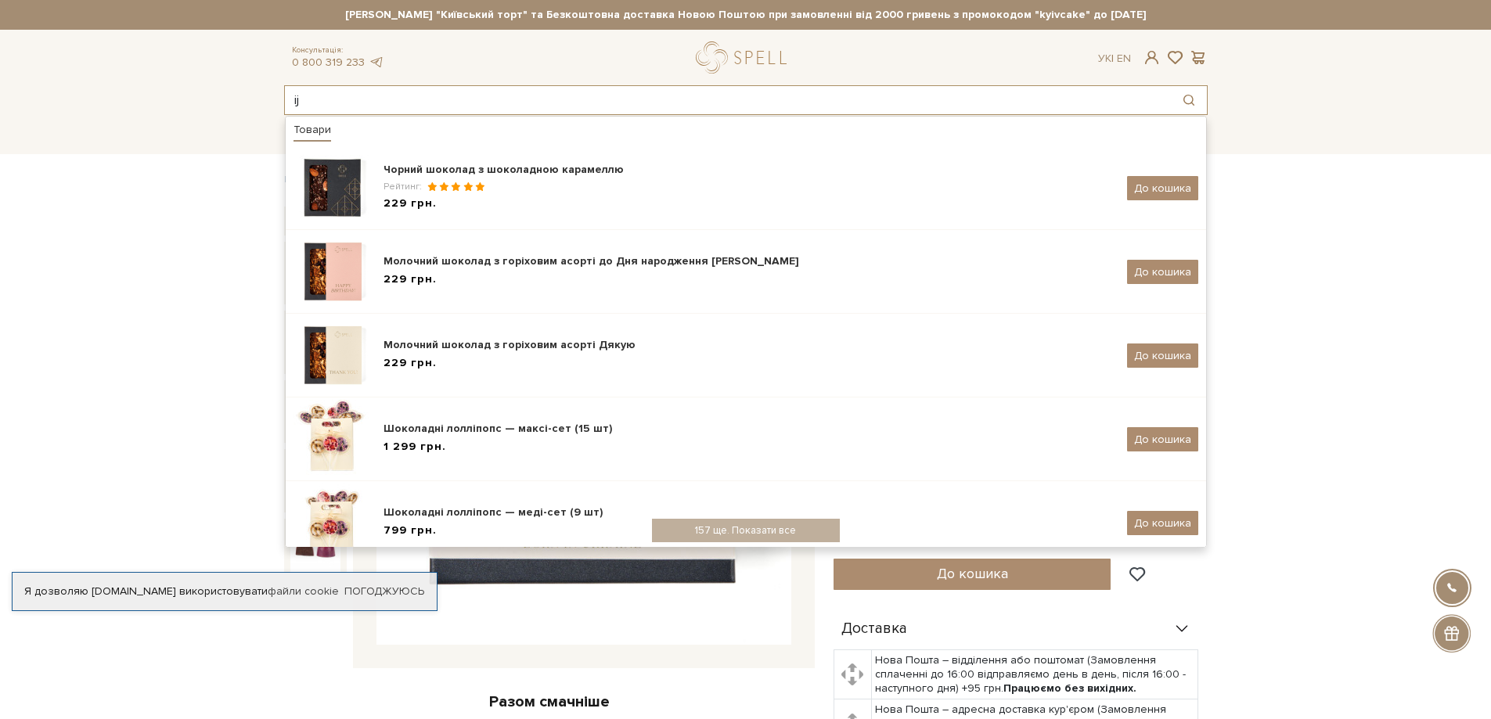
drag, startPoint x: 336, startPoint y: 104, endPoint x: 286, endPoint y: 95, distance: 50.8
click at [286, 95] on input "ij" at bounding box center [728, 100] width 886 height 28
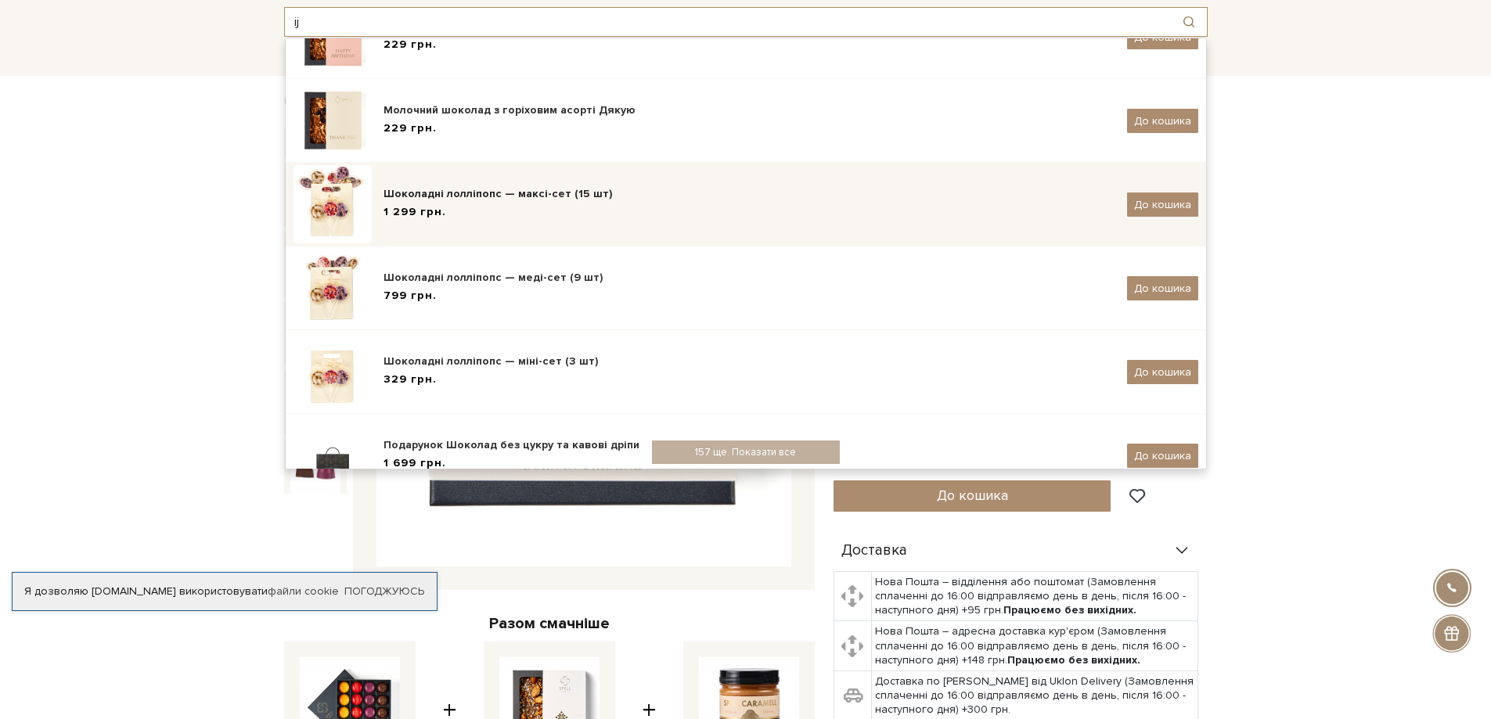
scroll to position [218, 0]
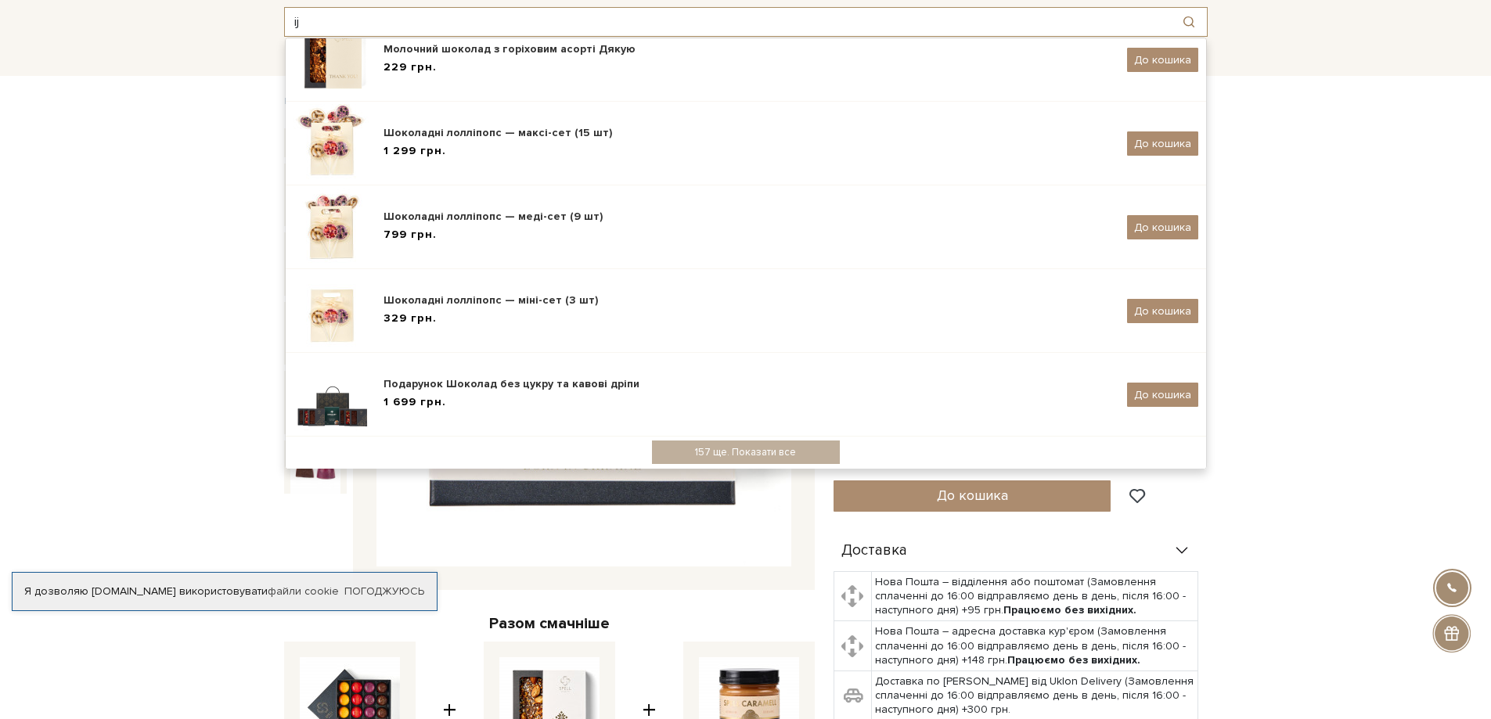
type input "ij"
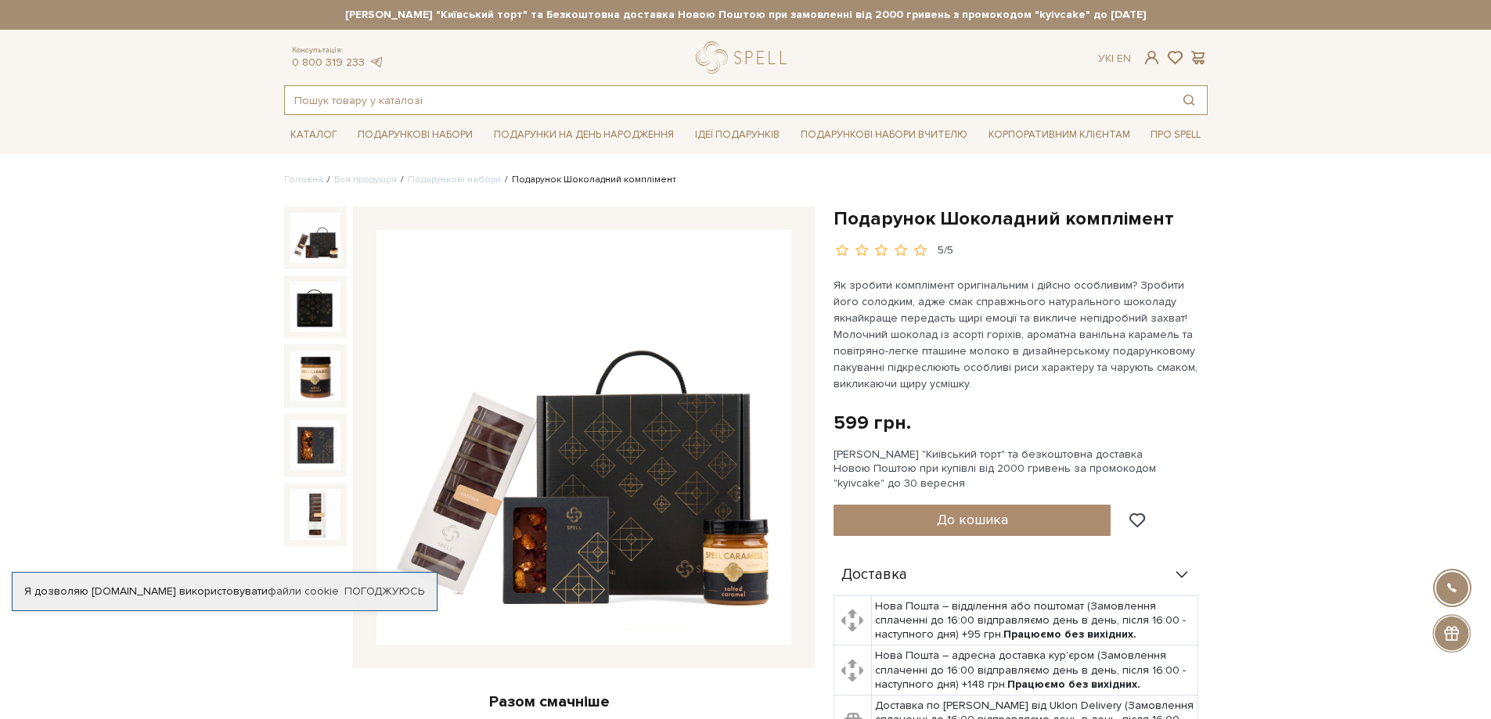
click at [426, 108] on input "text" at bounding box center [728, 100] width 886 height 28
click at [619, 12] on strong "Працюємо без вихідних. Замовлення оплачені до 16:00 відправляємо день в день, п…" at bounding box center [745, 15] width 923 height 14
click at [427, 92] on input "text" at bounding box center [728, 100] width 886 height 28
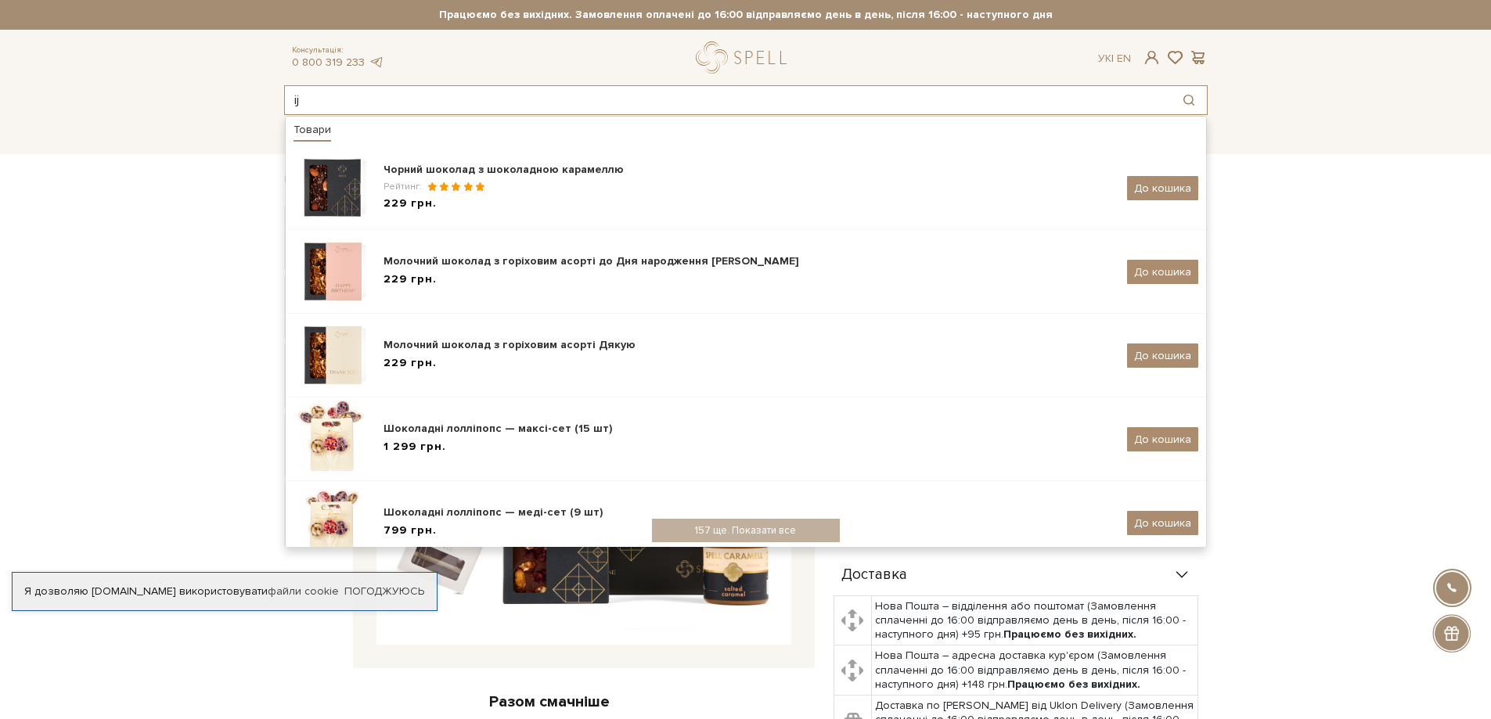
type input "i"
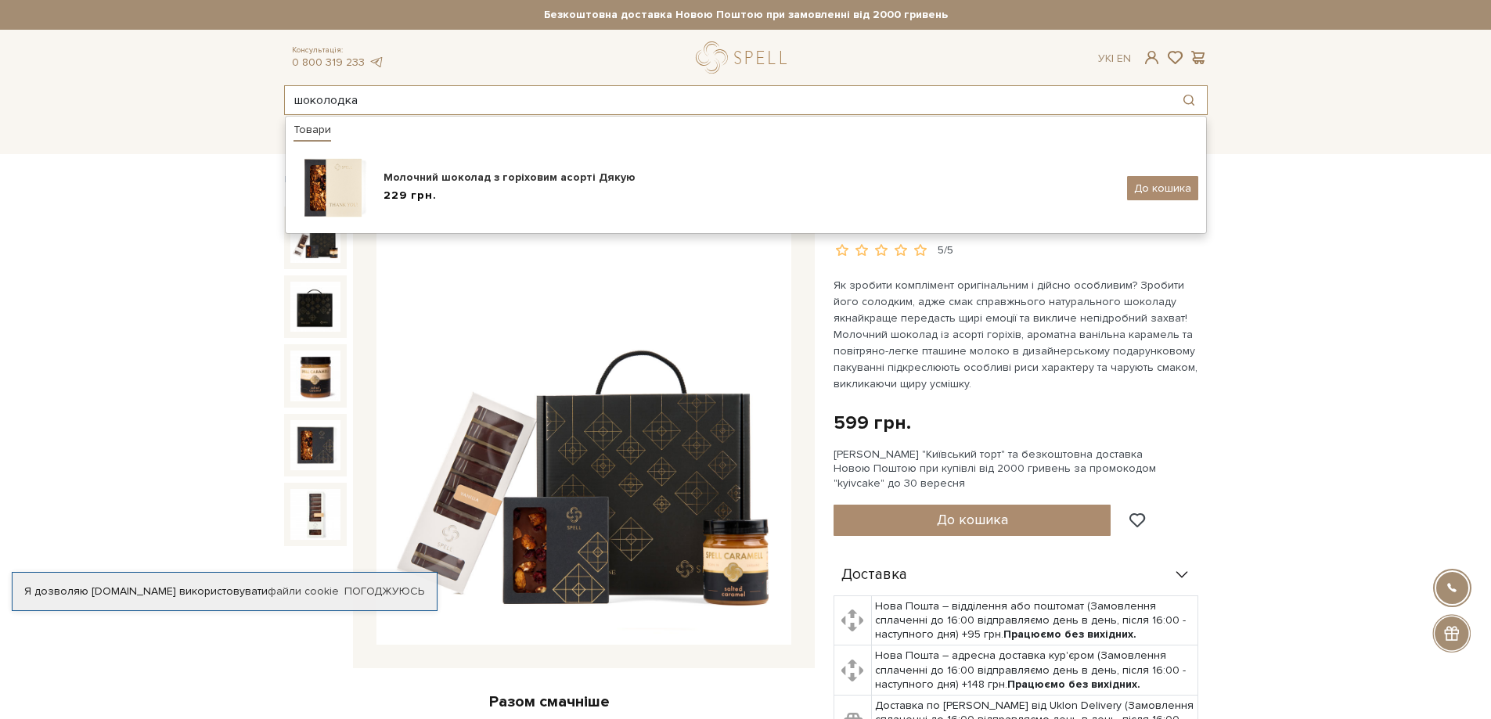
type input "шоколодка"
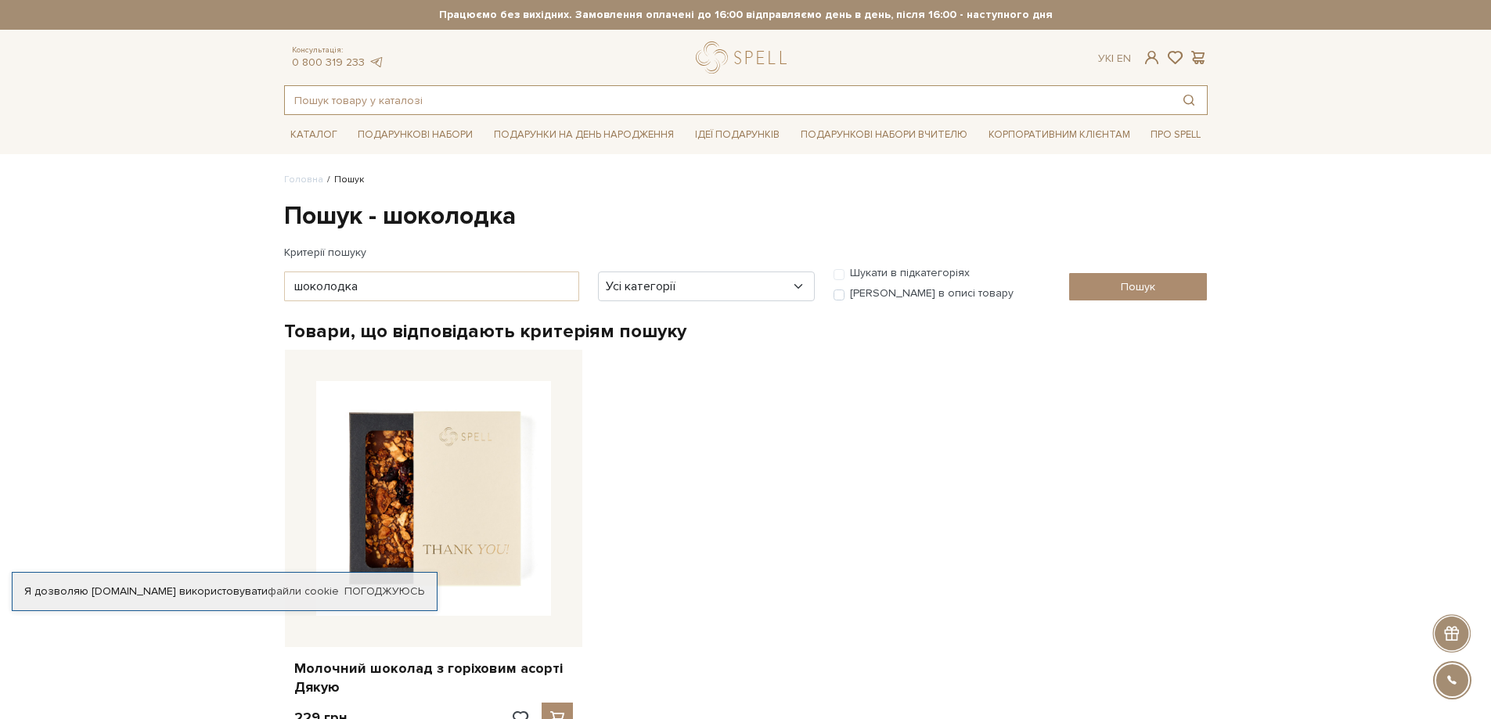
click at [399, 90] on input "text" at bounding box center [728, 100] width 886 height 28
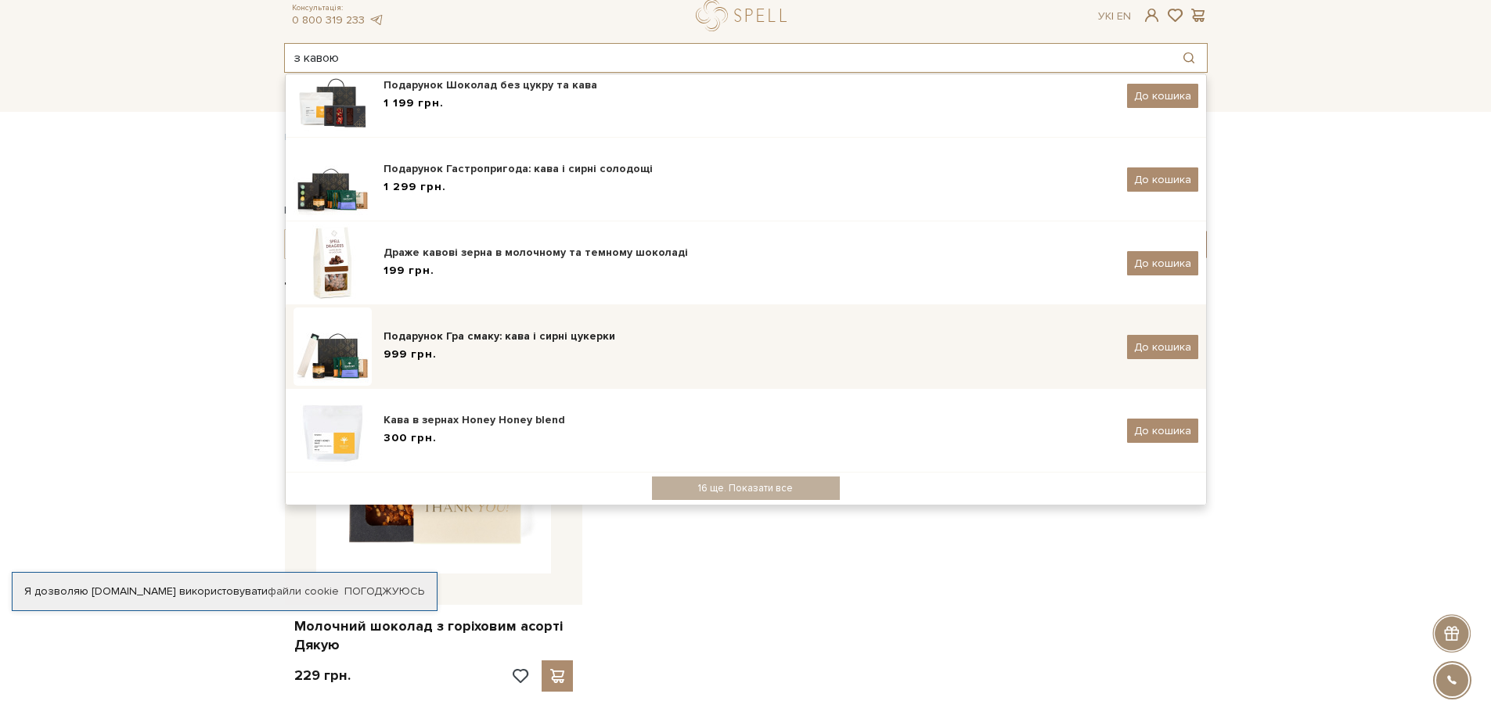
scroll to position [78, 0]
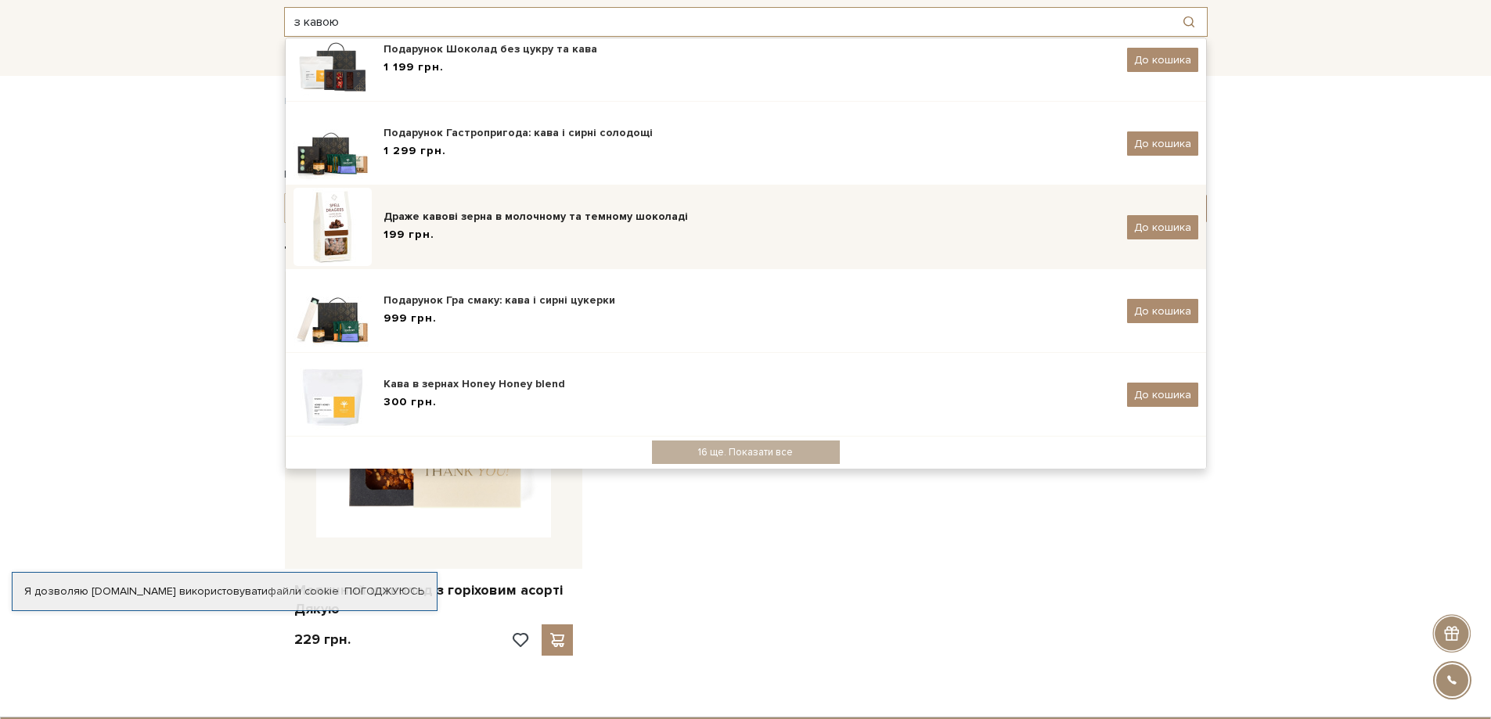
type input "з кавою"
click at [502, 204] on body "Подарункові набори SALE Корпоративним клієнтам Доставка і оплата Консультація: …" at bounding box center [745, 531] width 1491 height 1218
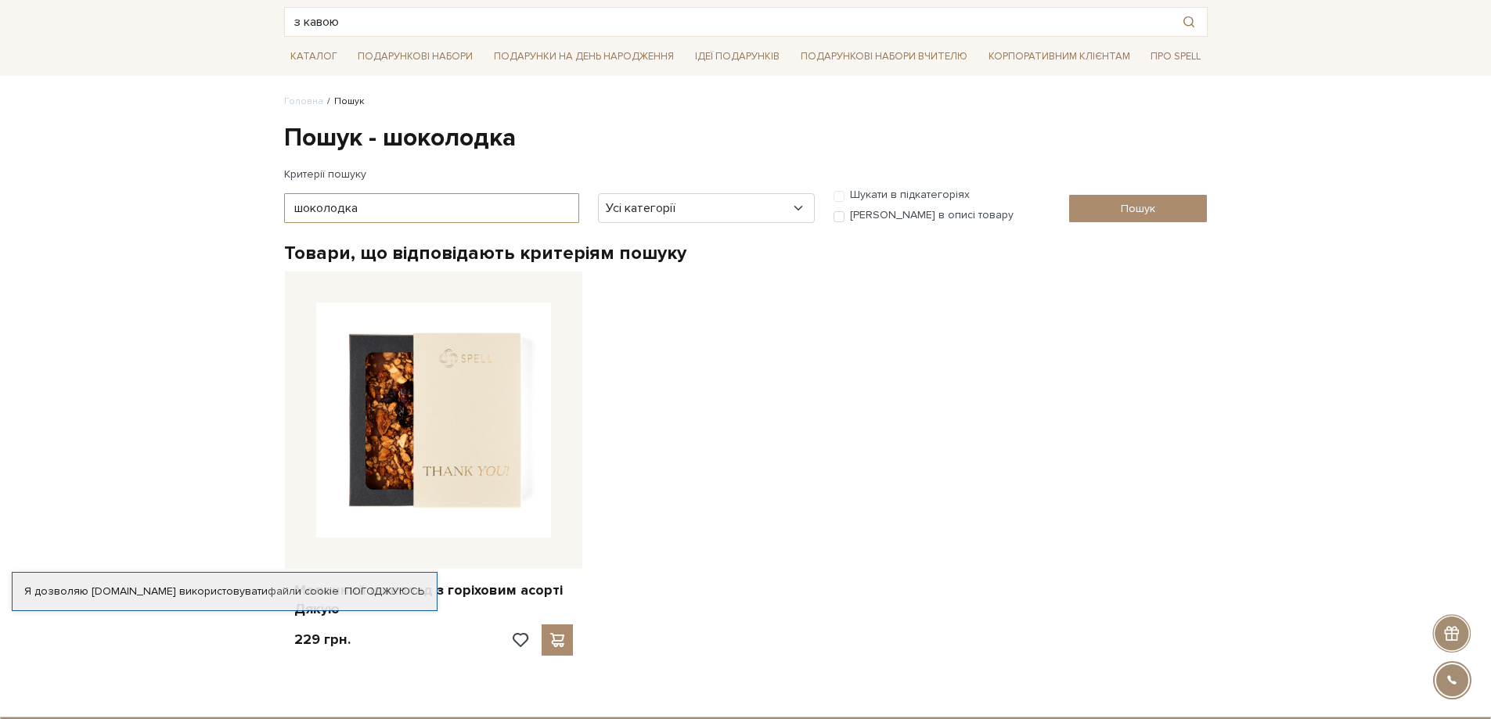
click at [502, 204] on input "шоколодка" at bounding box center [431, 208] width 295 height 30
click at [311, 99] on link "Головна" at bounding box center [303, 101] width 39 height 12
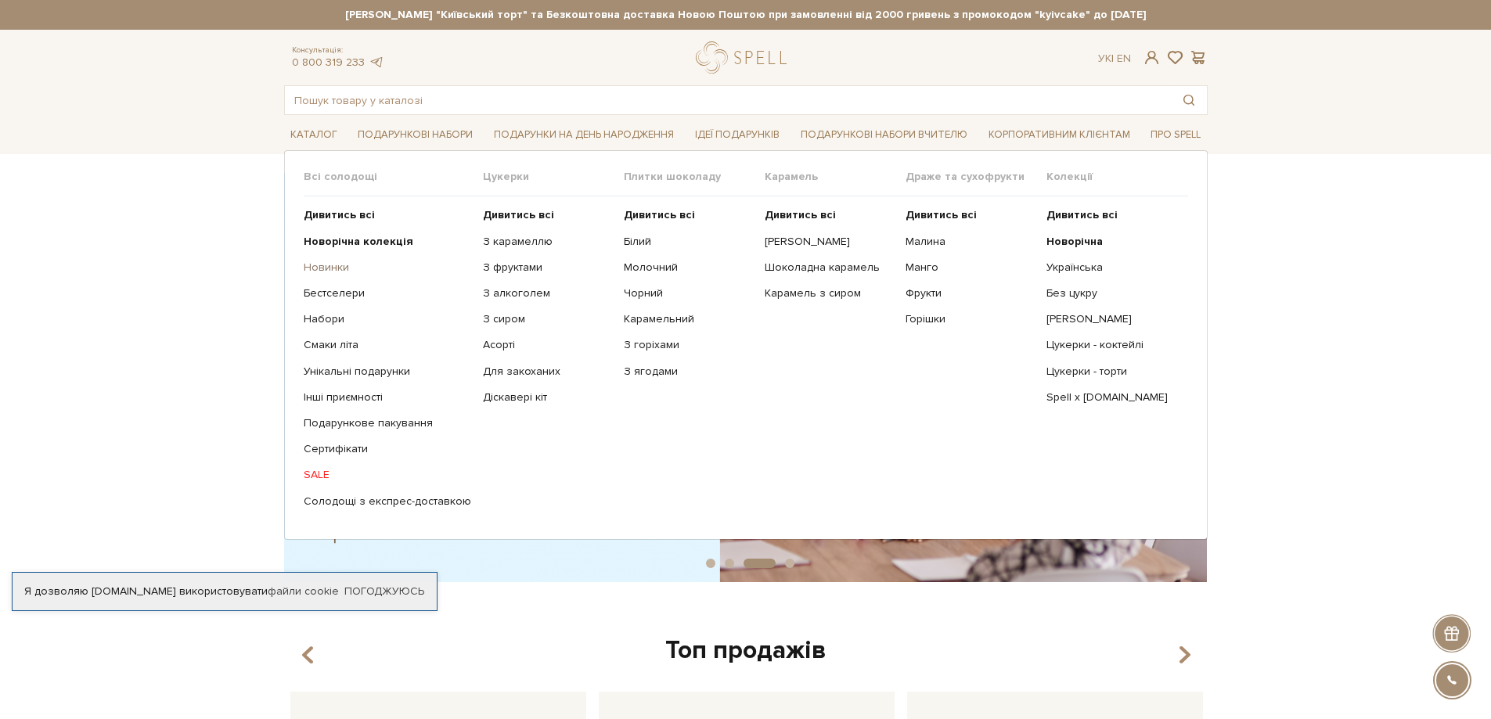
click at [319, 267] on link "Новинки" at bounding box center [387, 268] width 167 height 14
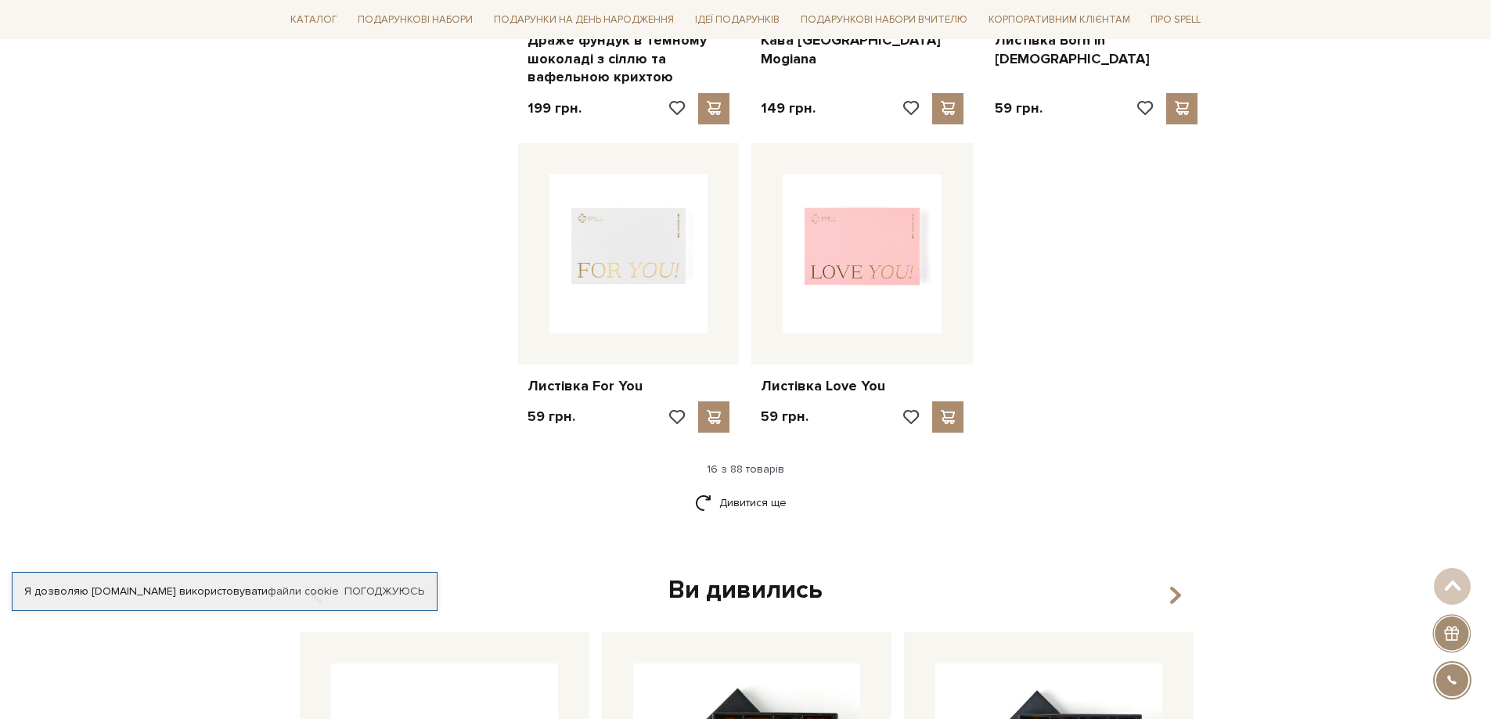
scroll to position [1956, 0]
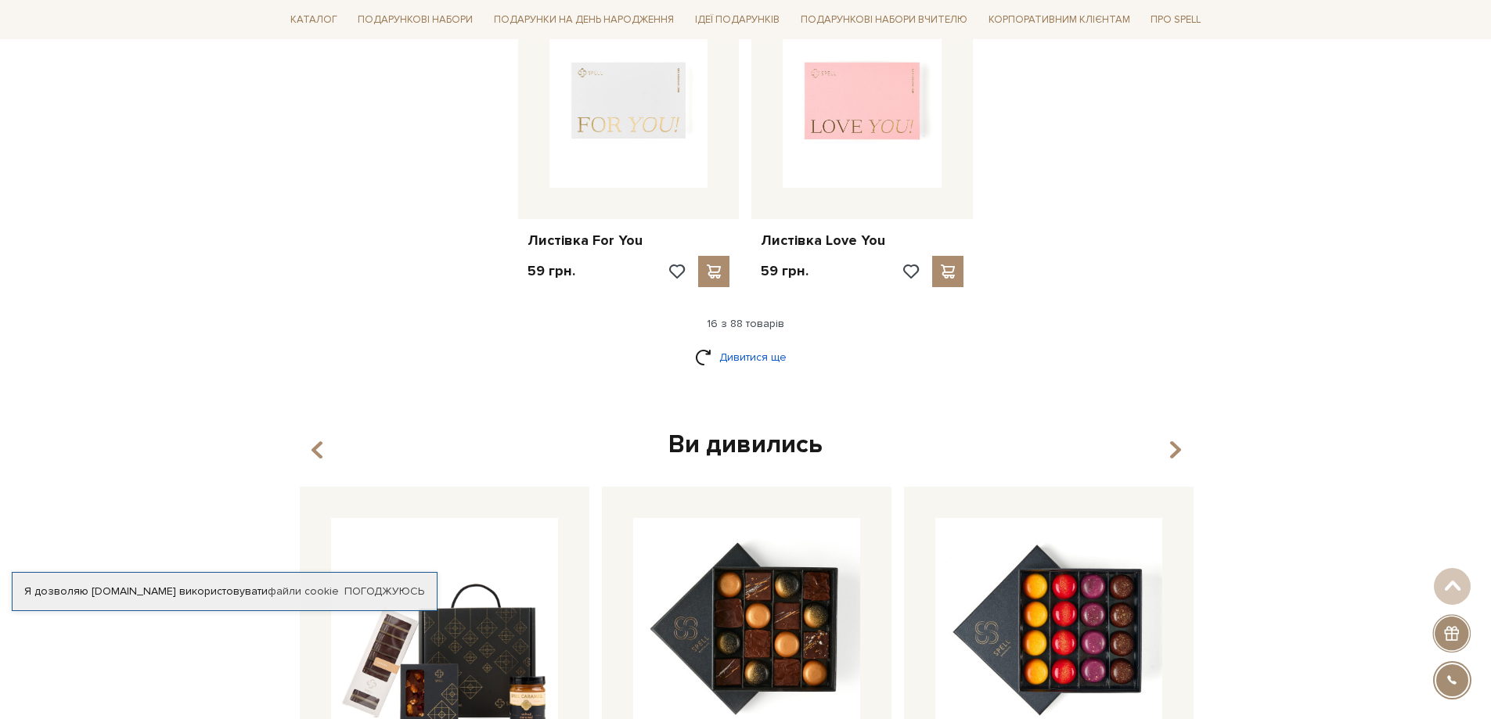
click at [733, 356] on link "Дивитися ще" at bounding box center [746, 357] width 102 height 27
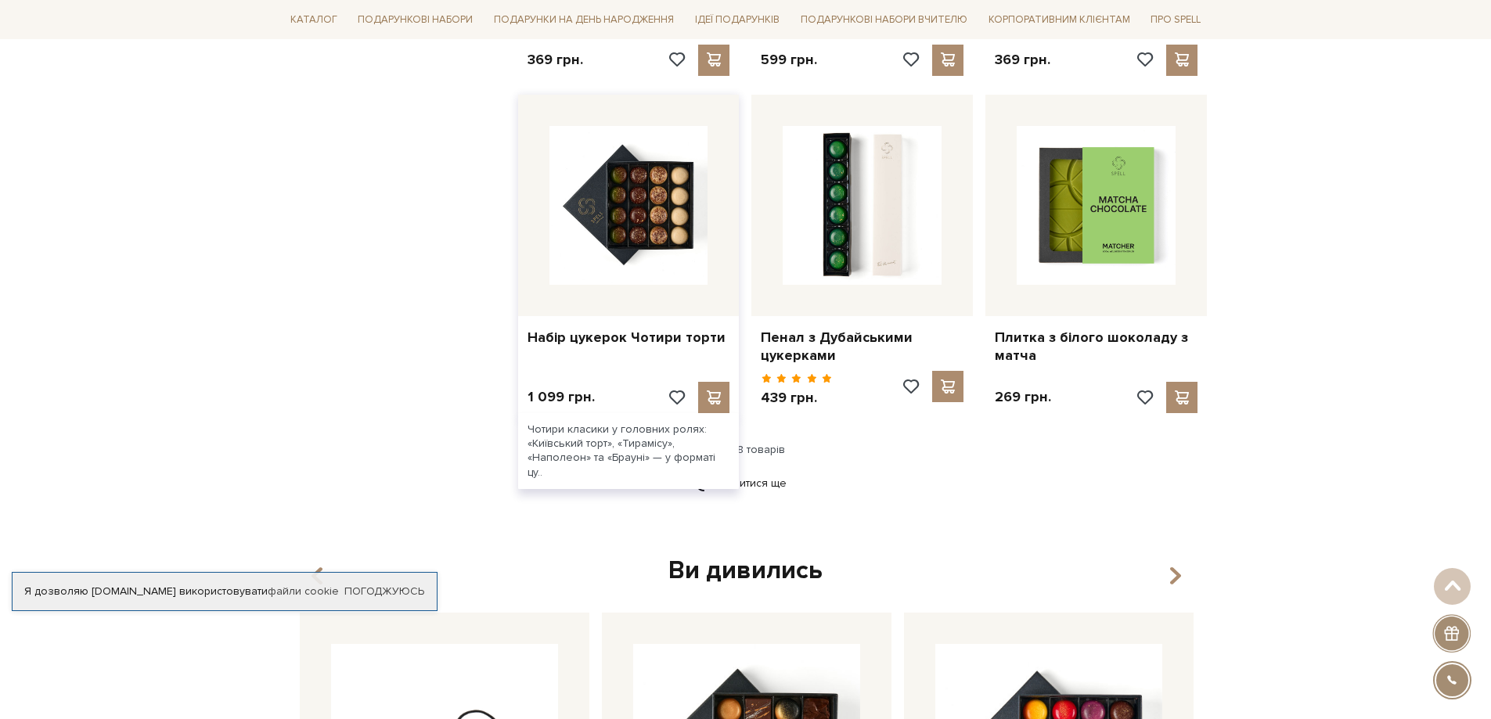
scroll to position [3521, 0]
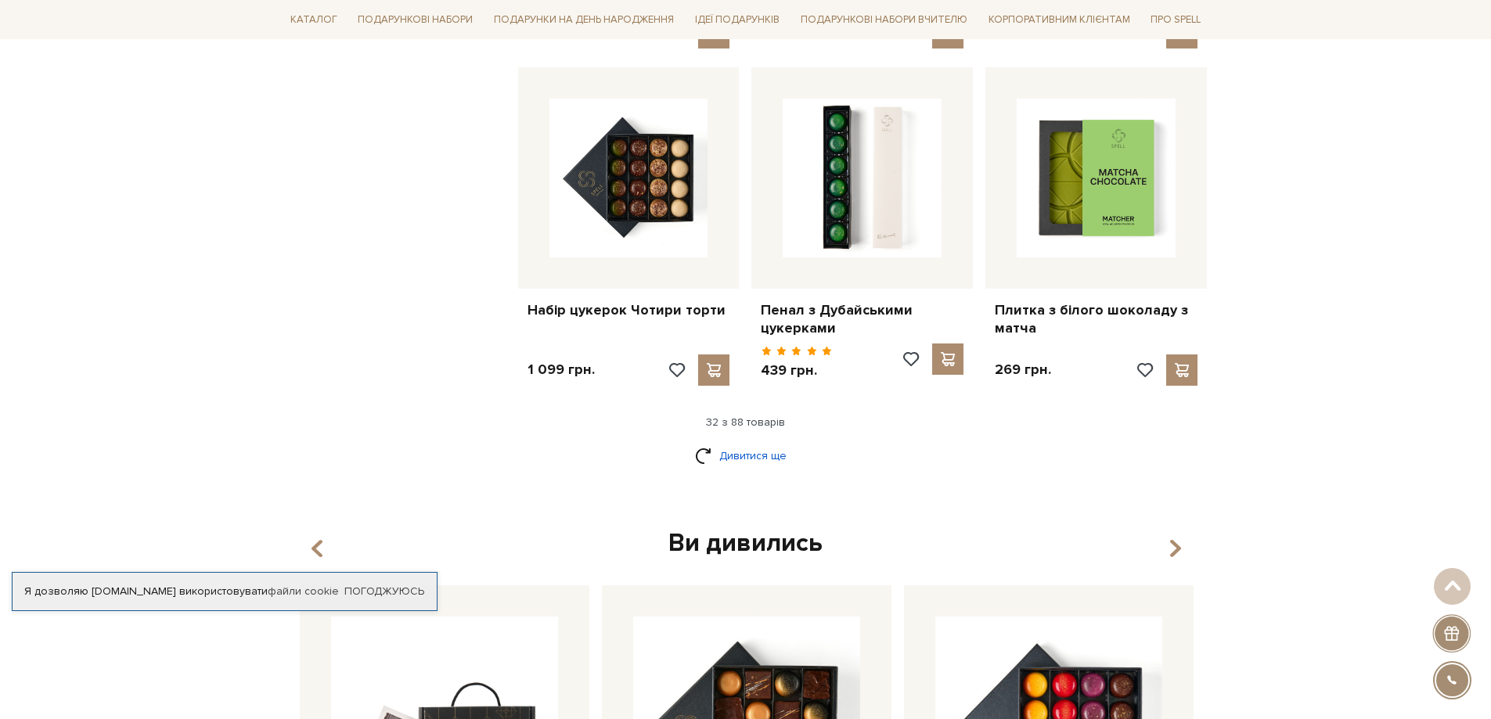
click at [737, 466] on link "Дивитися ще" at bounding box center [746, 455] width 102 height 27
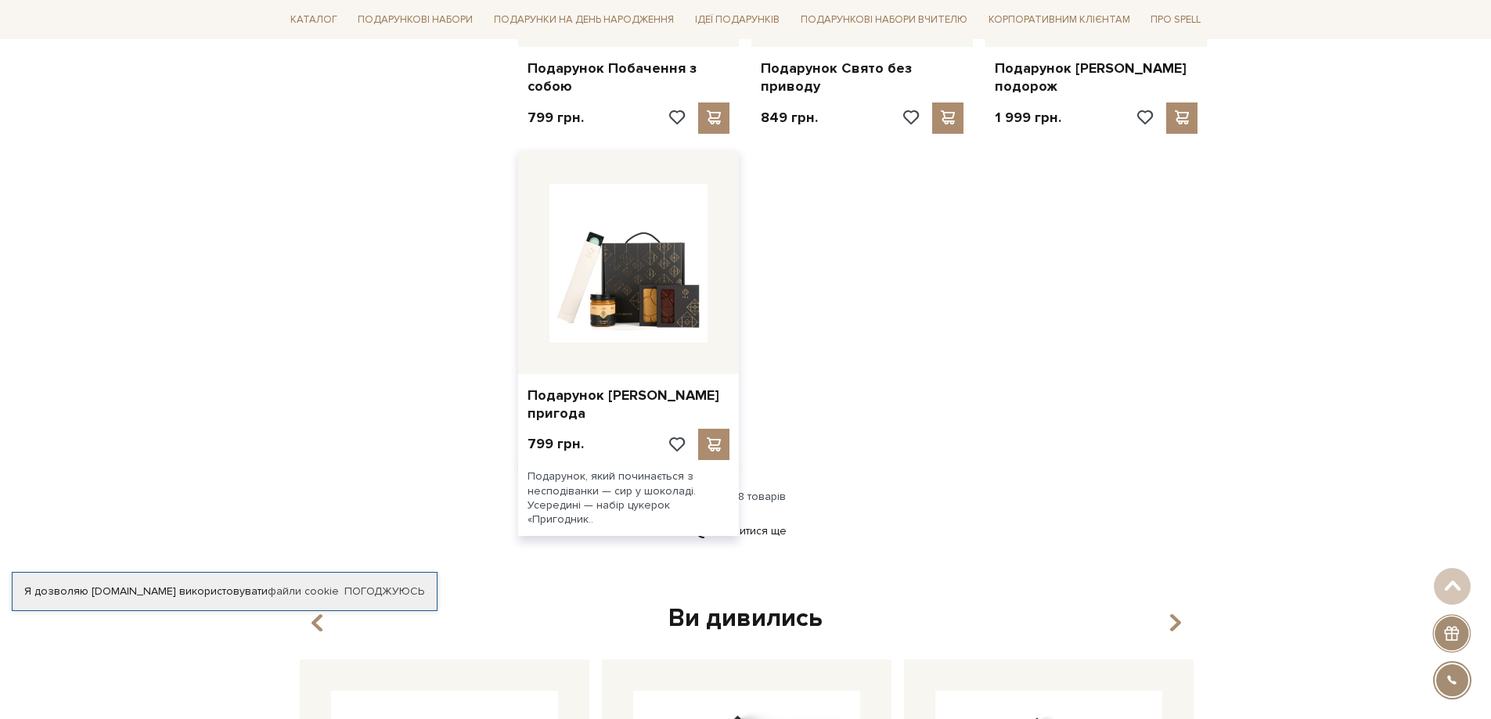
scroll to position [5399, 0]
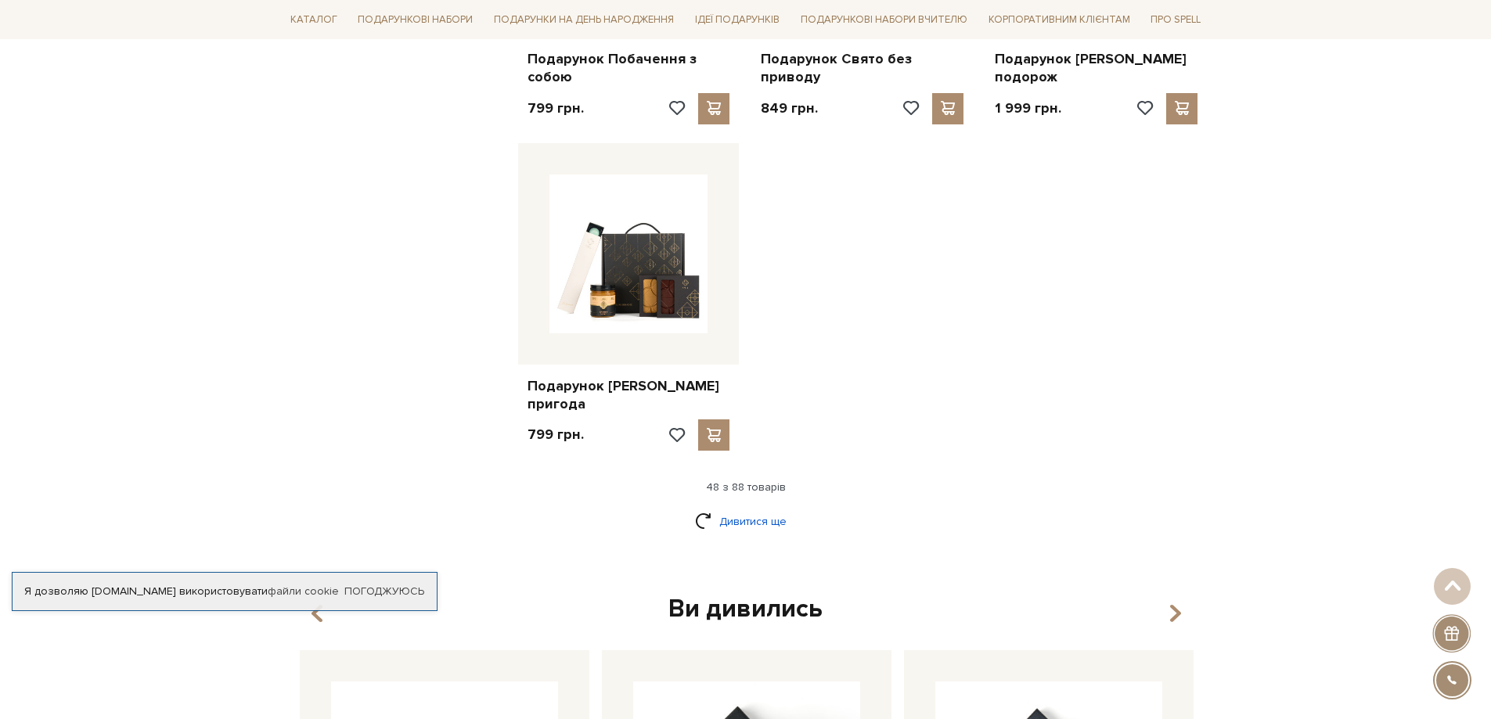
click at [711, 508] on link "Дивитися ще" at bounding box center [746, 521] width 102 height 27
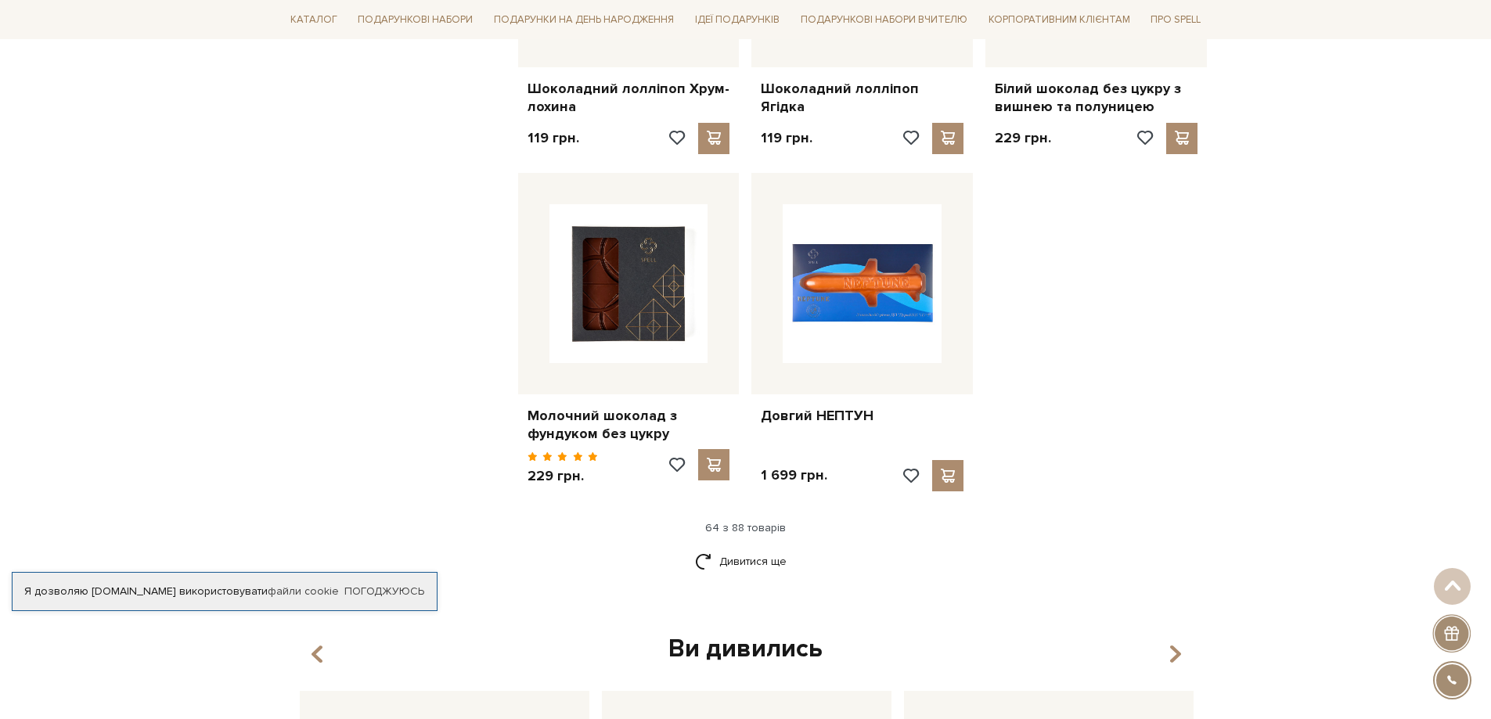
scroll to position [7042, 0]
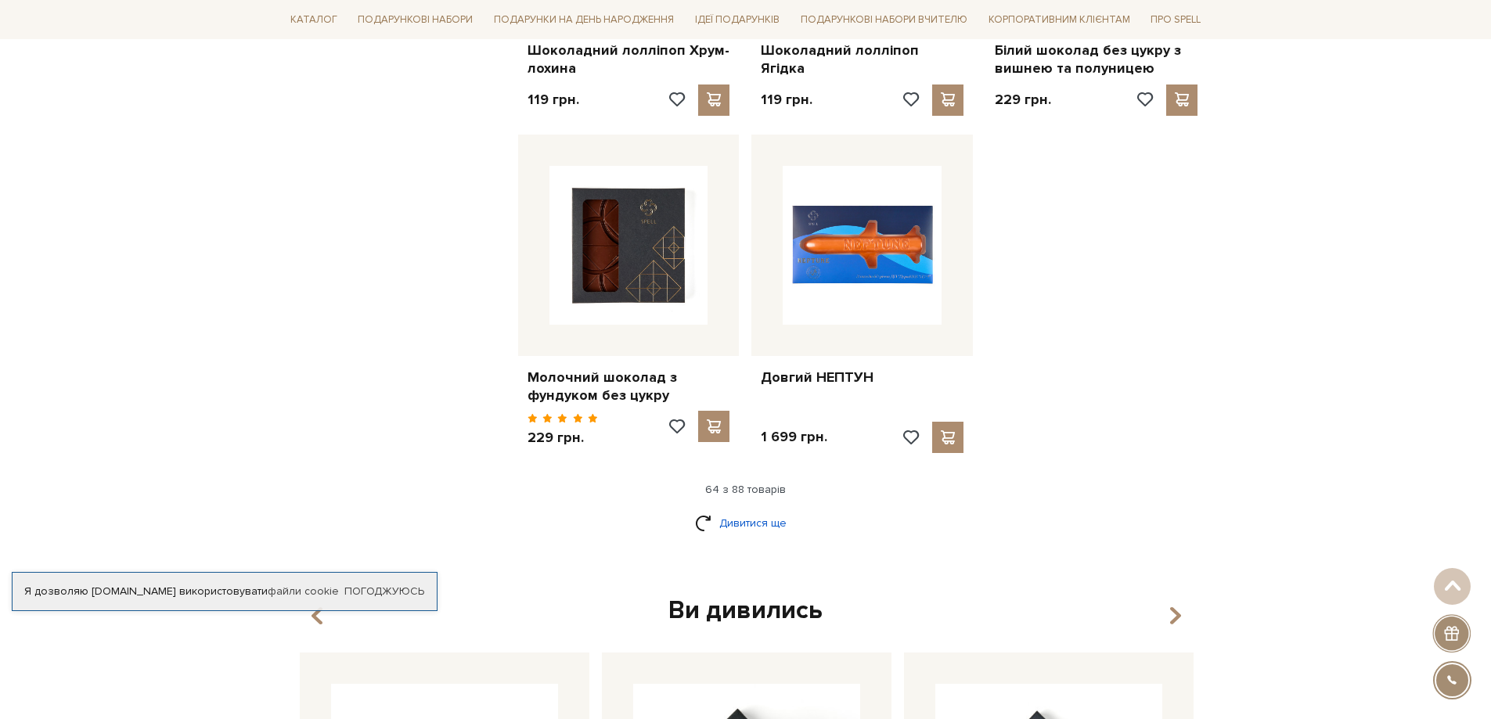
click at [746, 509] on link "Дивитися ще" at bounding box center [746, 522] width 102 height 27
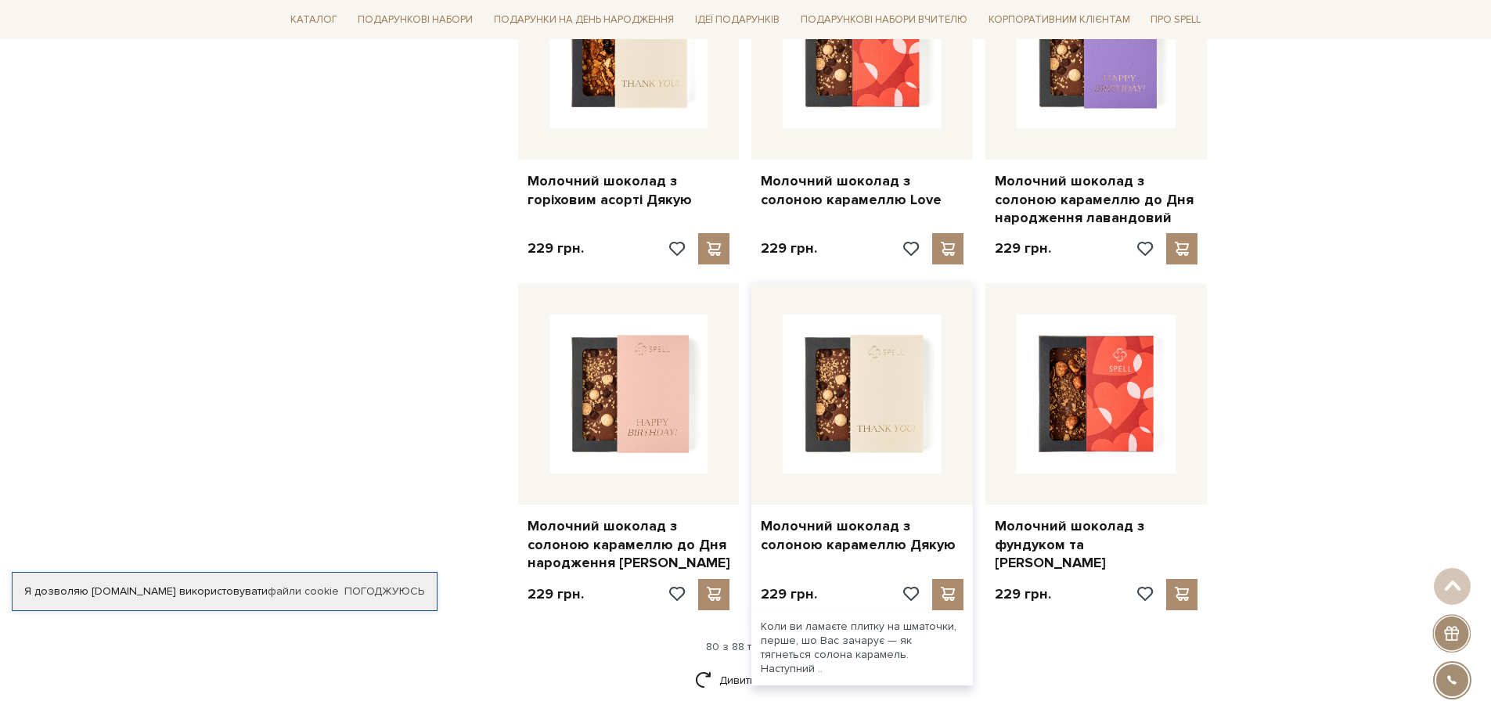
scroll to position [8685, 0]
click at [743, 666] on link "Дивитися ще" at bounding box center [746, 679] width 102 height 27
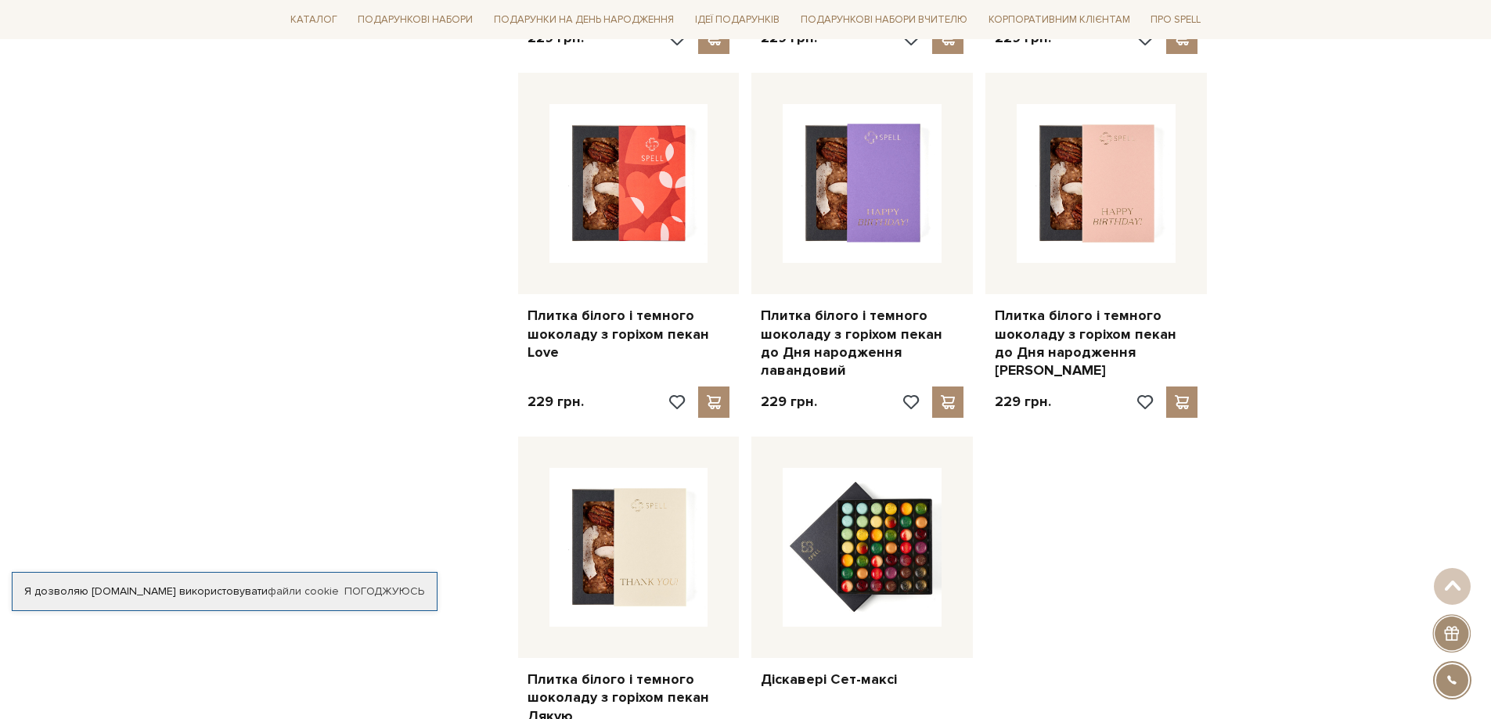
scroll to position [9703, 0]
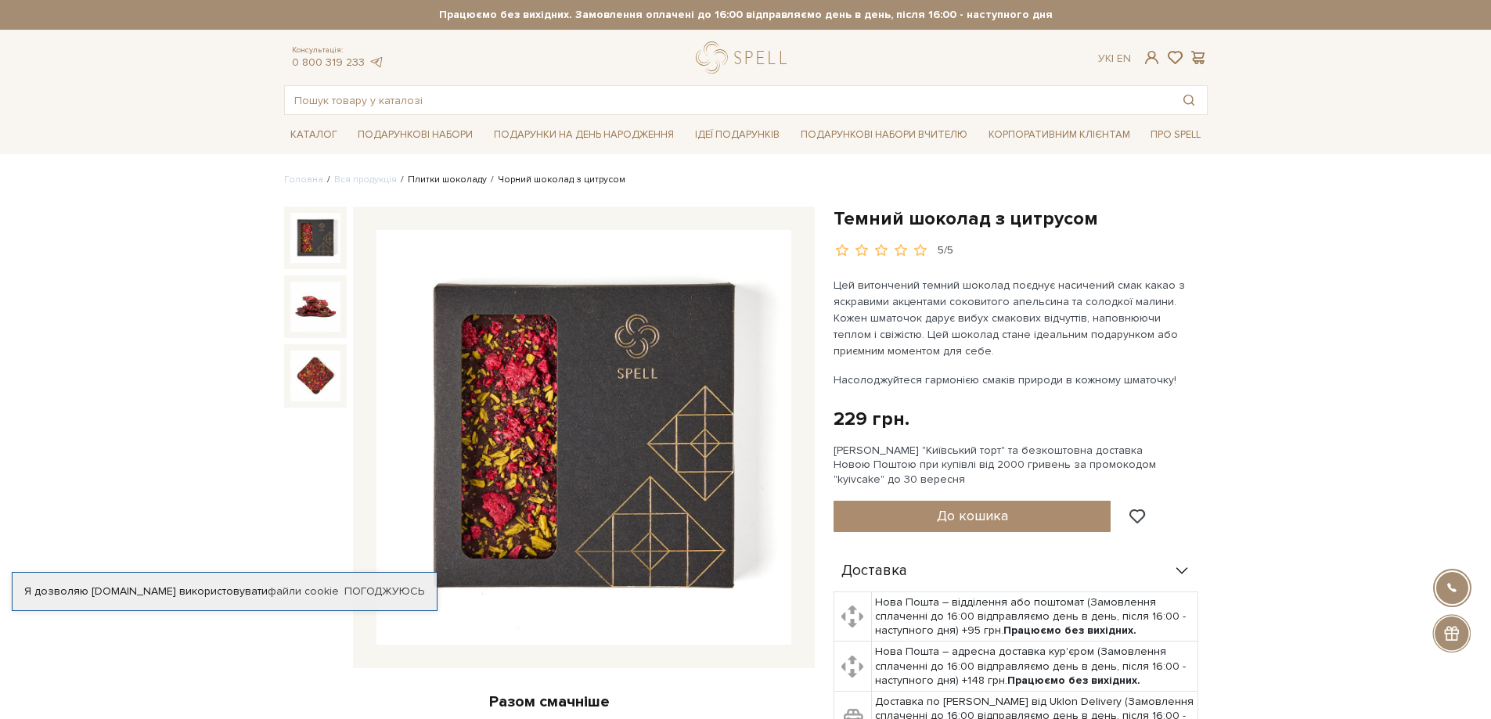
click at [456, 185] on link "Плитки шоколаду" at bounding box center [447, 180] width 79 height 12
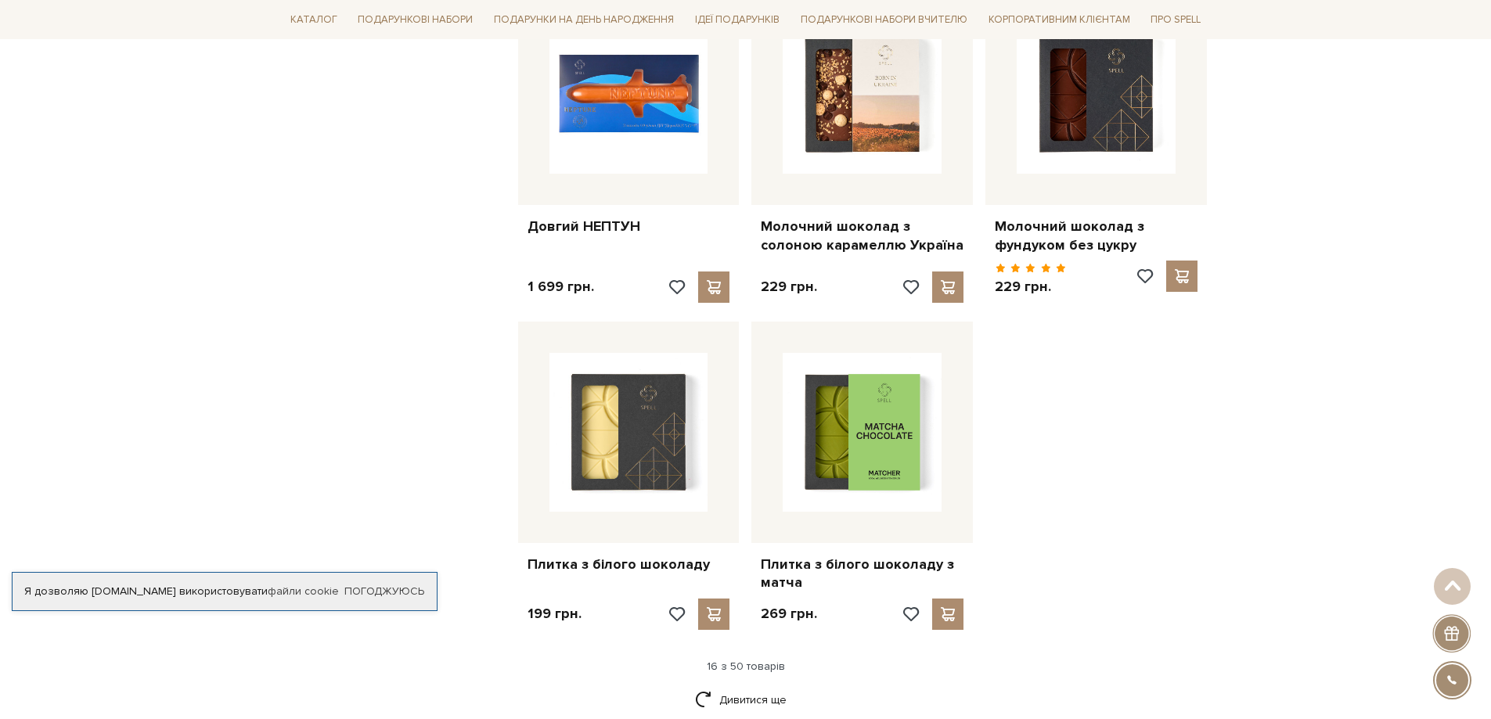
scroll to position [1960, 0]
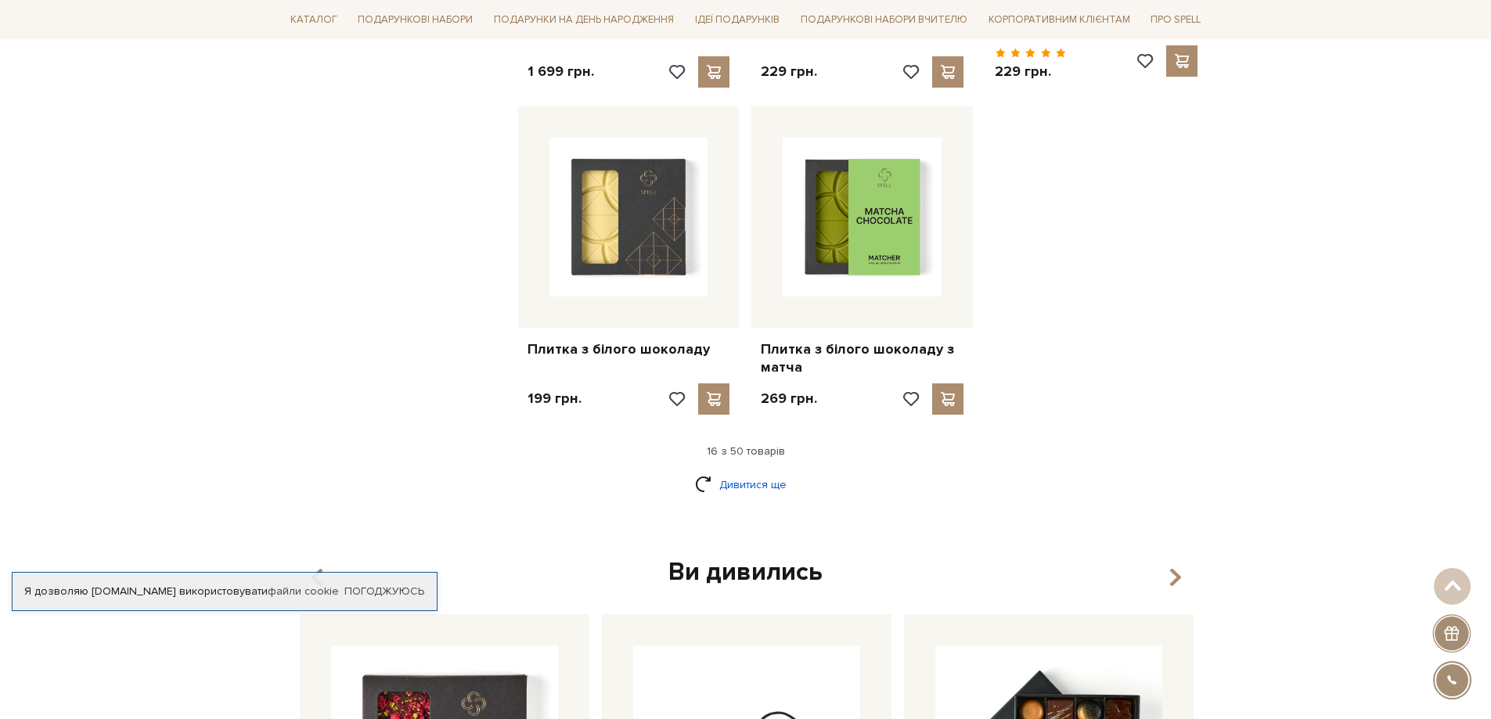
click at [748, 471] on link "Дивитися ще" at bounding box center [746, 484] width 102 height 27
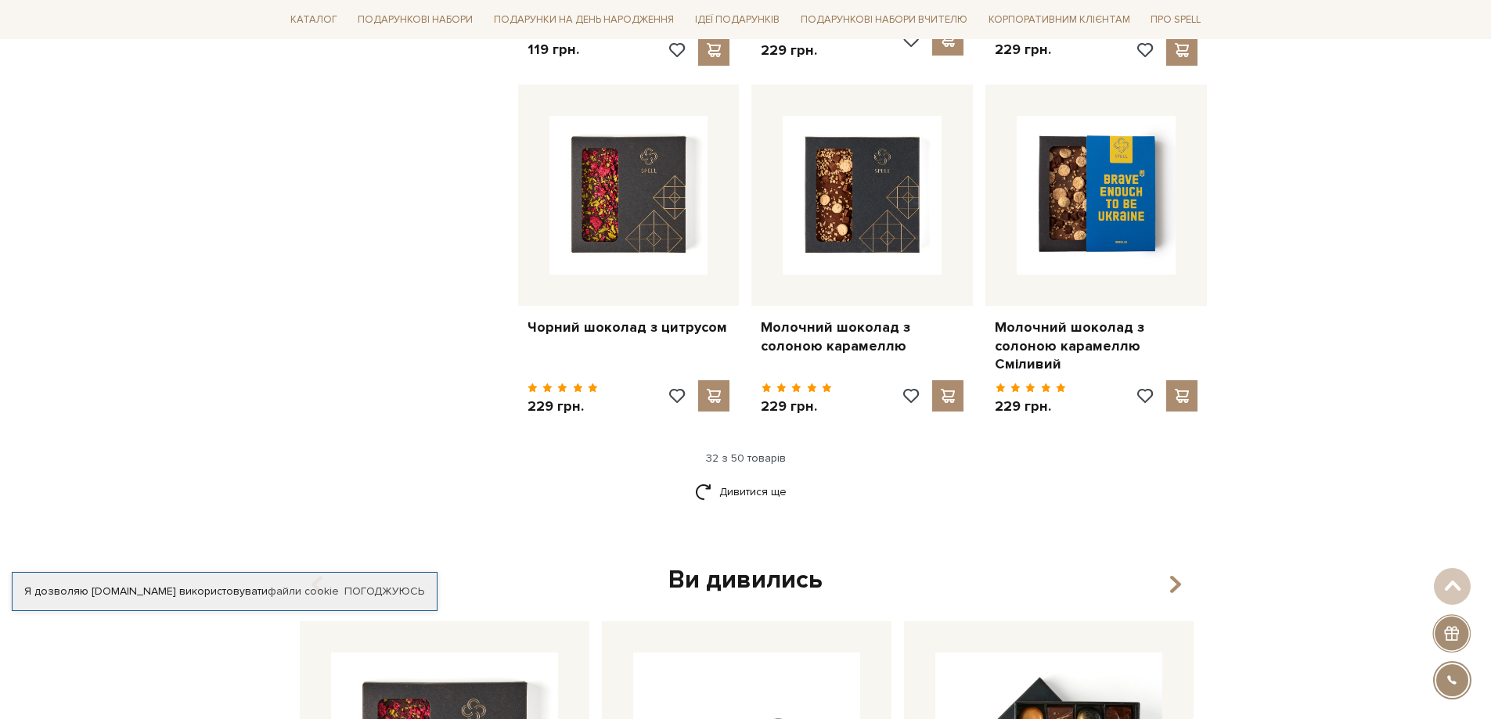
scroll to position [3667, 0]
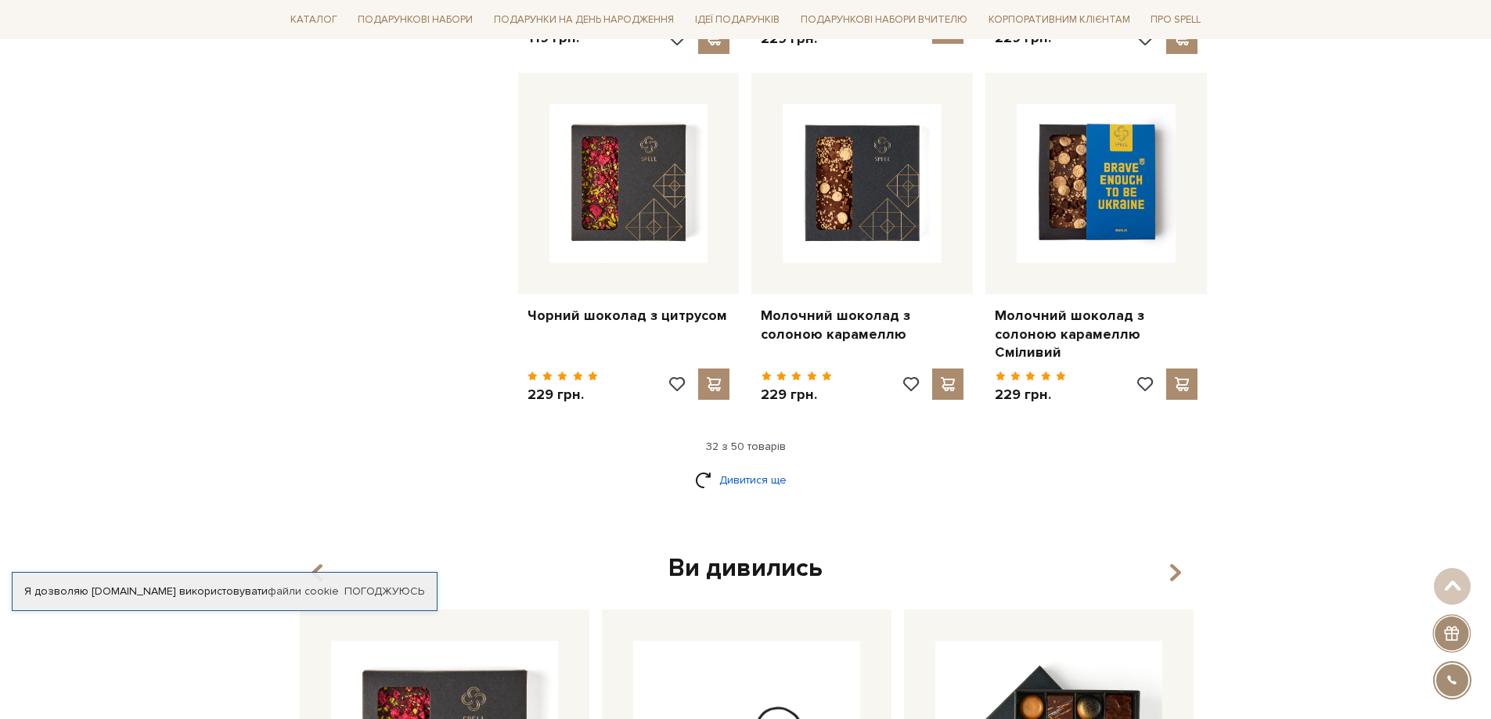
click at [729, 466] on link "Дивитися ще" at bounding box center [746, 479] width 102 height 27
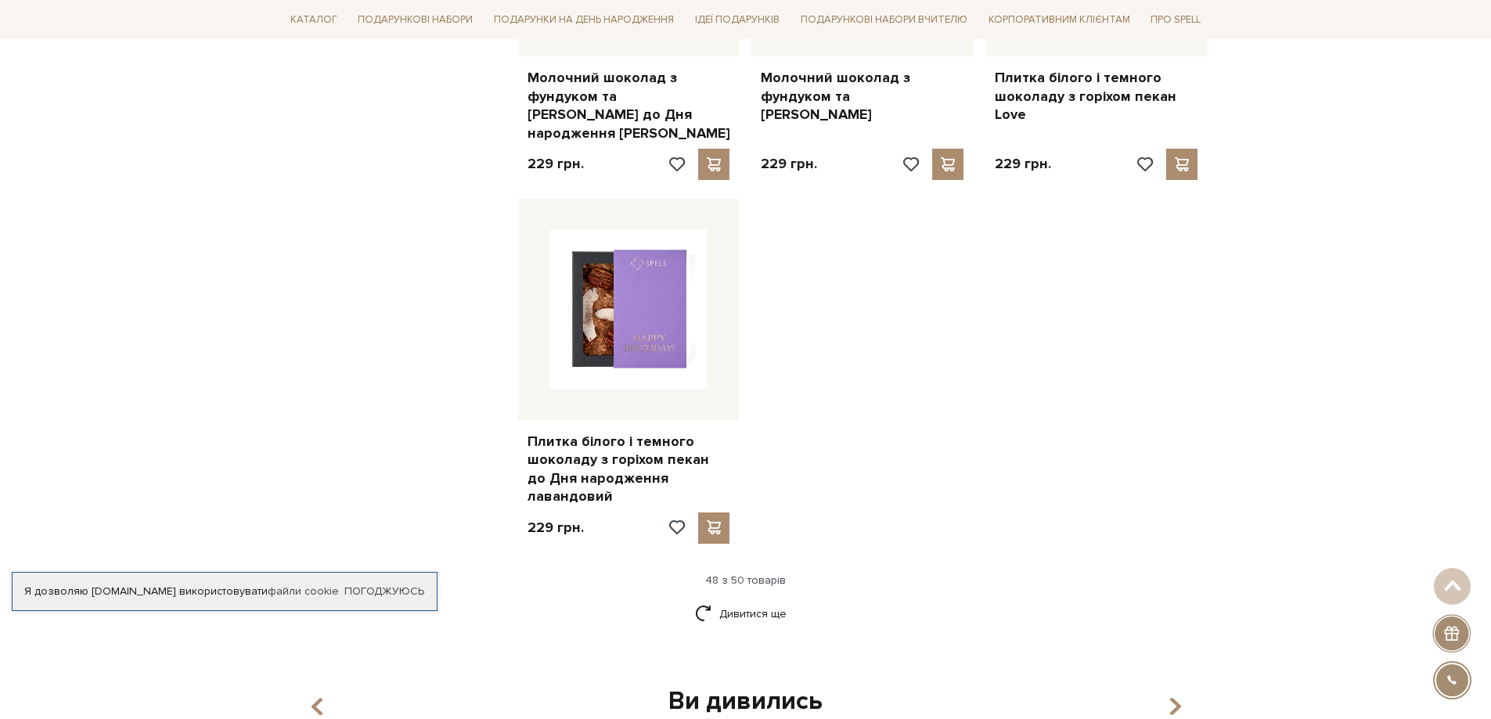
scroll to position [5681, 0]
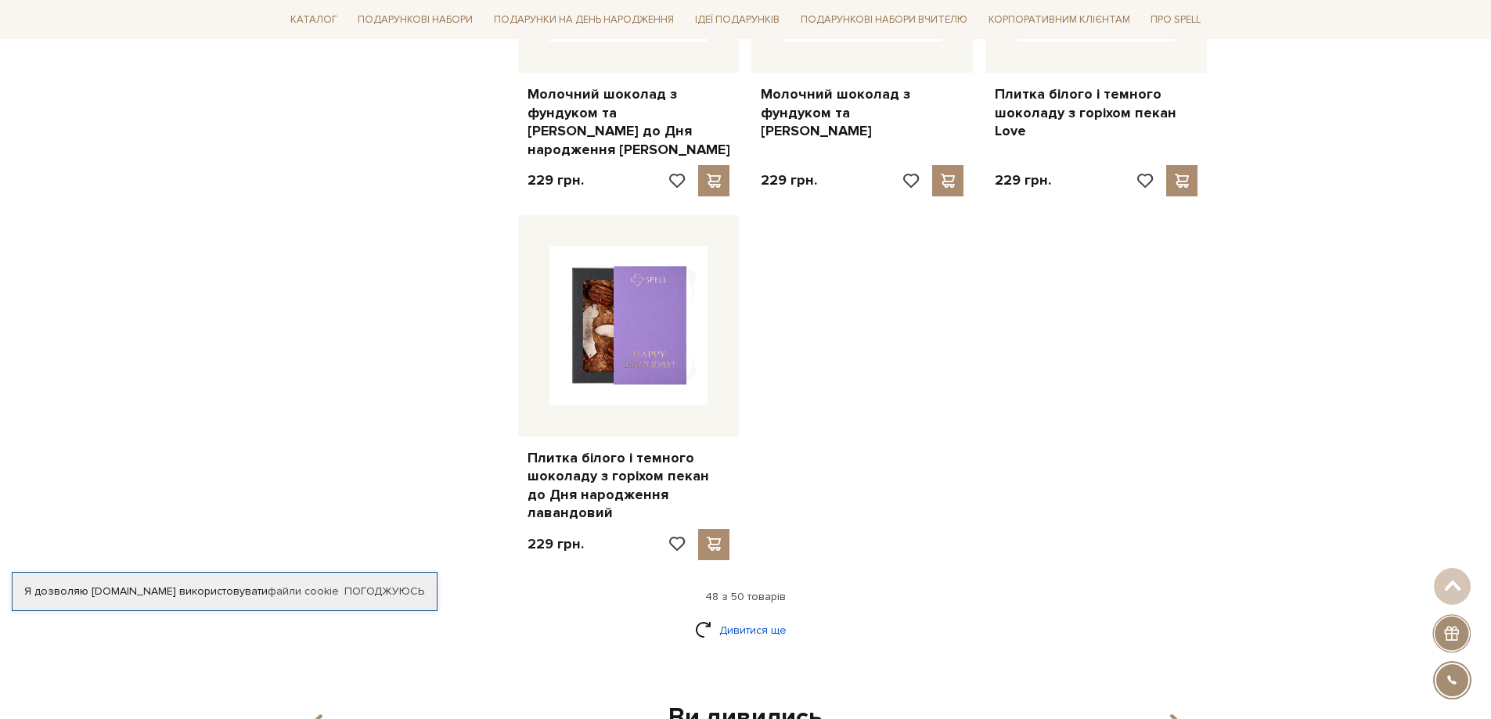
click at [774, 617] on link "Дивитися ще" at bounding box center [746, 630] width 102 height 27
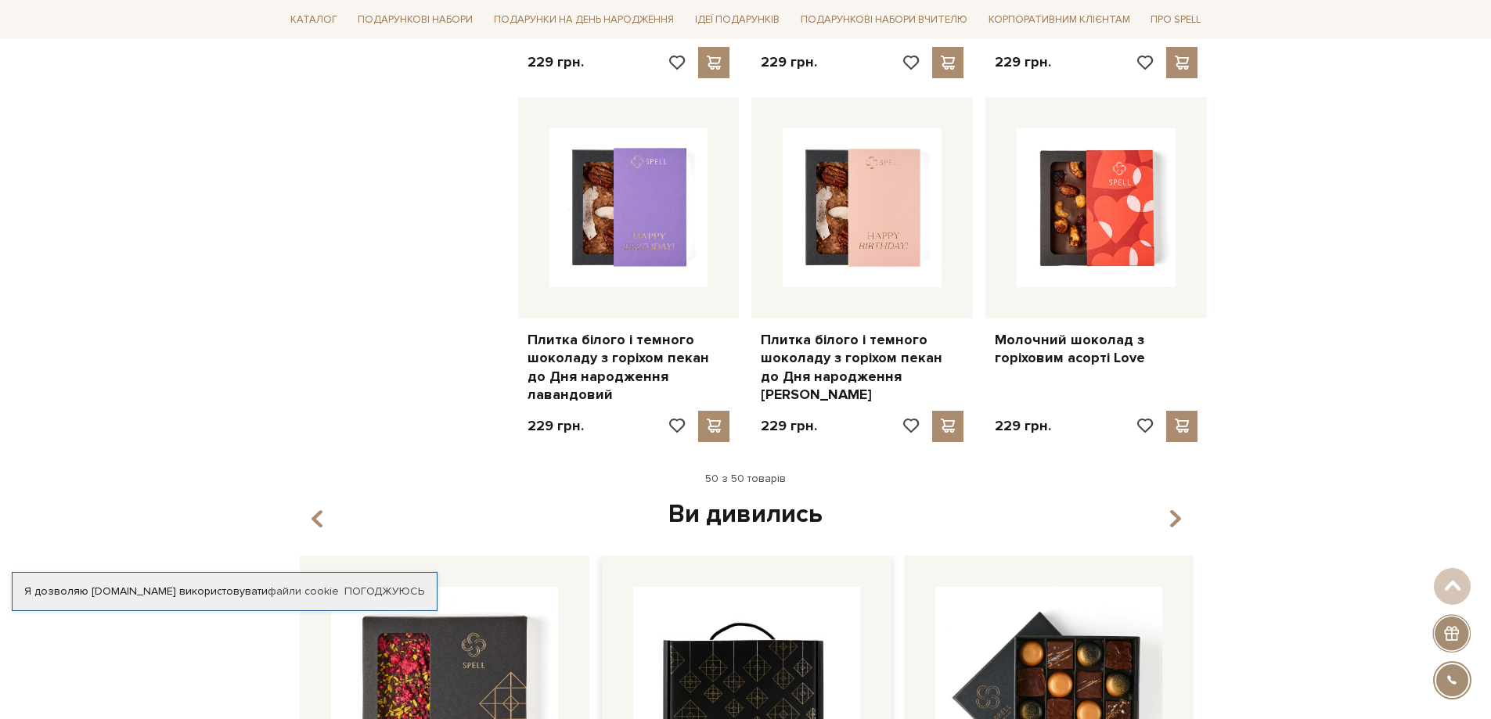
scroll to position [5837, 0]
